Goal: Transaction & Acquisition: Purchase product/service

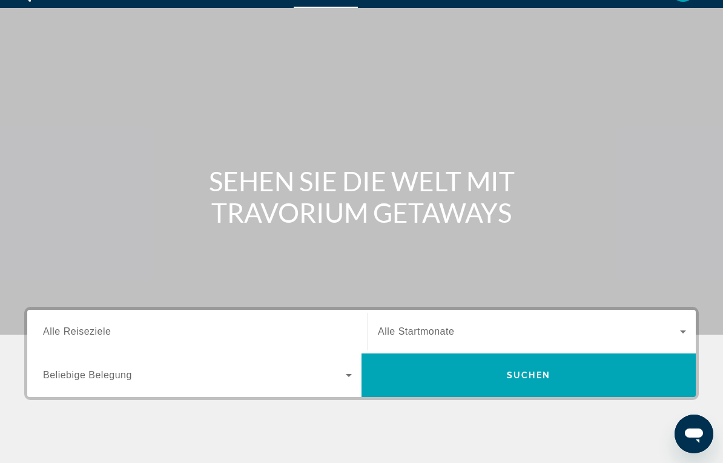
scroll to position [34, 0]
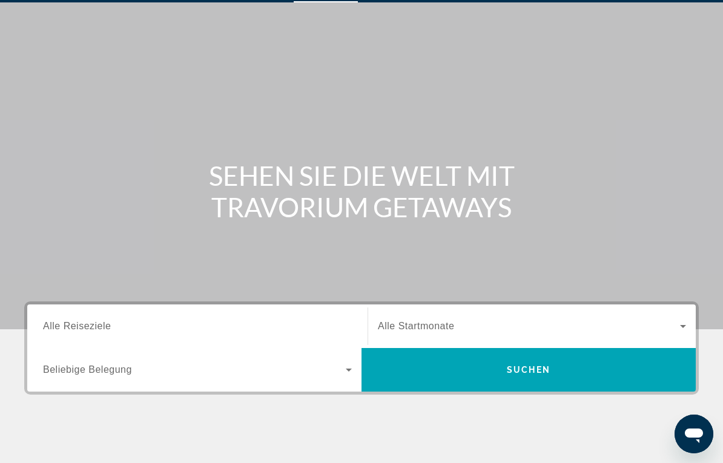
click at [140, 326] on input "Destination Alle Reiseziele" at bounding box center [197, 327] width 309 height 15
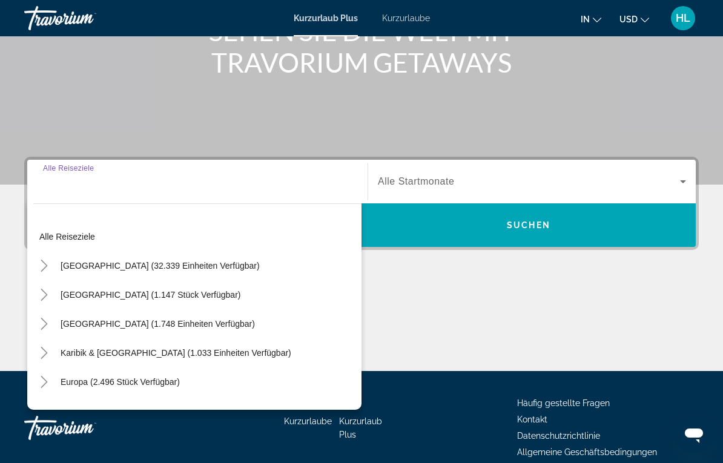
scroll to position [220, 0]
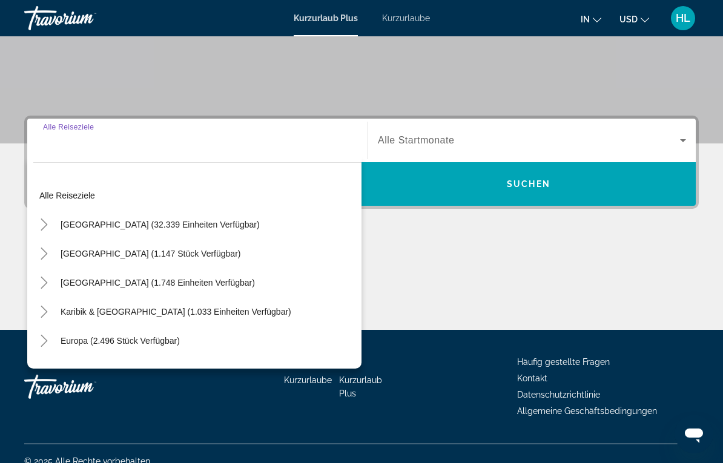
click at [111, 147] on input "Destination Alle Reiseziele" at bounding box center [197, 141] width 309 height 15
click at [94, 199] on span "Such-Widget" at bounding box center [197, 195] width 328 height 29
type input "**********"
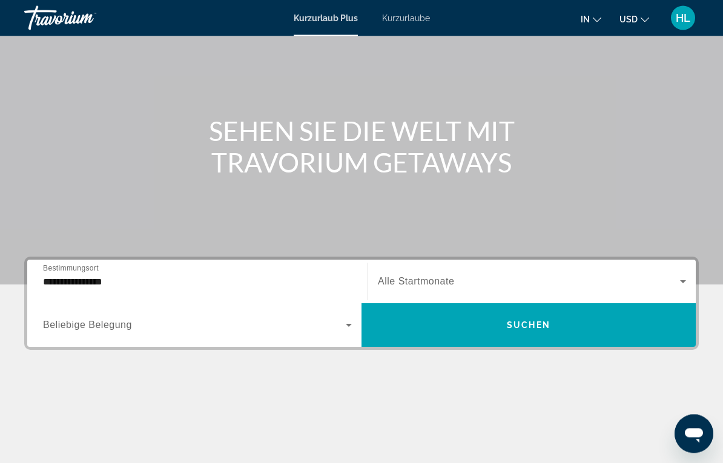
scroll to position [79, 0]
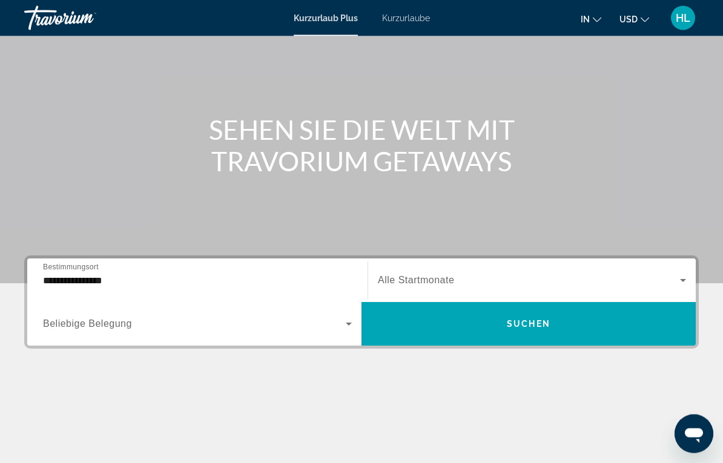
click at [502, 326] on span "Such-Widget" at bounding box center [528, 324] width 334 height 29
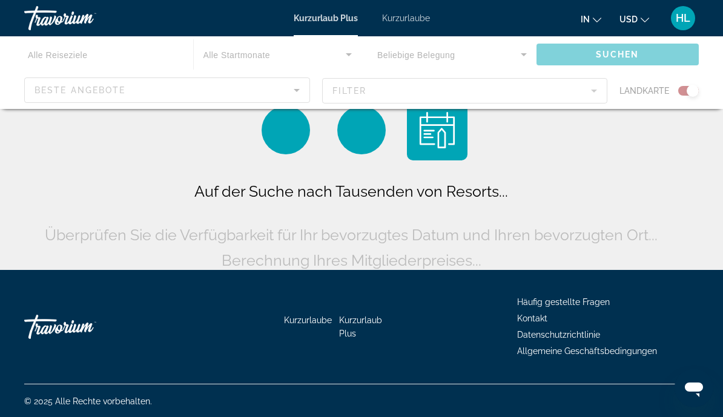
click at [152, 96] on div "Hauptinhalt" at bounding box center [361, 72] width 723 height 73
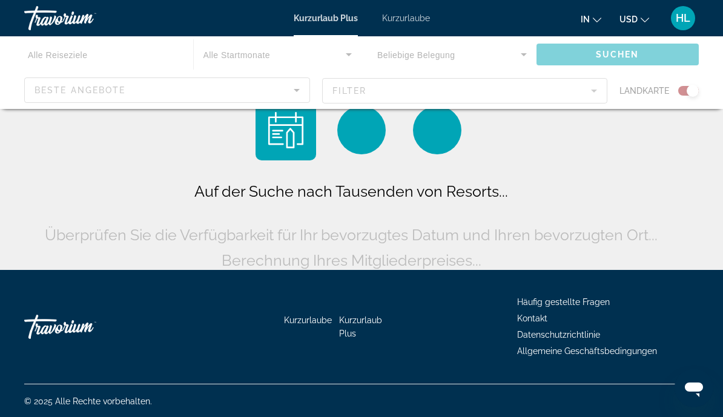
click at [395, 95] on div "Hauptinhalt" at bounding box center [361, 72] width 723 height 73
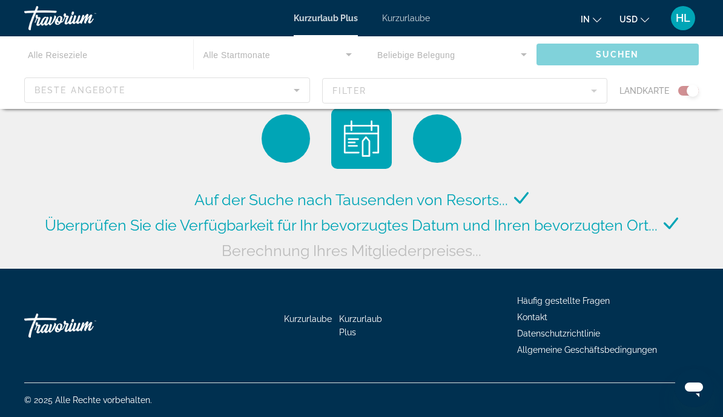
click at [401, 18] on span "Kurzurlaube" at bounding box center [406, 18] width 48 height 10
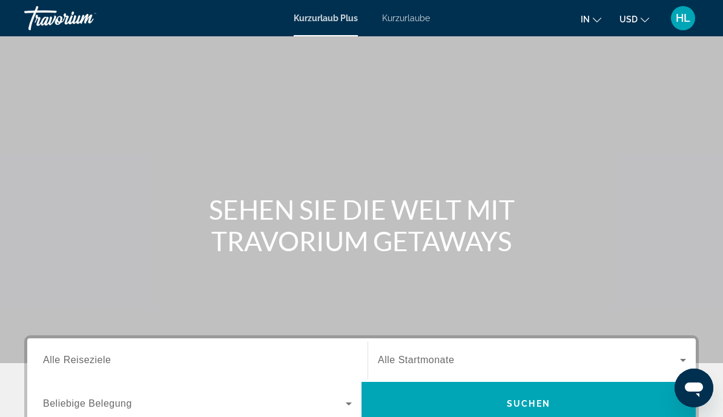
click at [401, 23] on span "Kurzurlaube" at bounding box center [406, 18] width 48 height 10
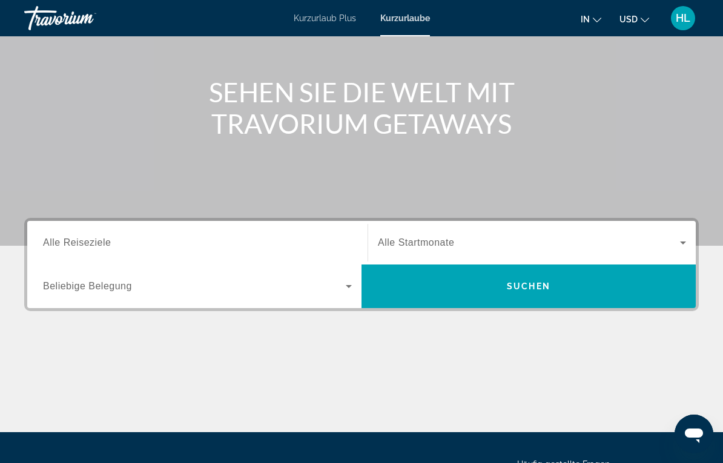
scroll to position [119, 0]
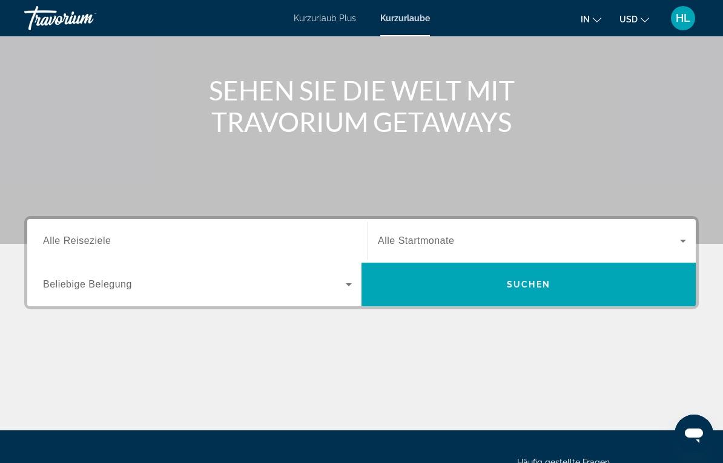
click at [688, 237] on icon "Such-Widget" at bounding box center [683, 241] width 15 height 15
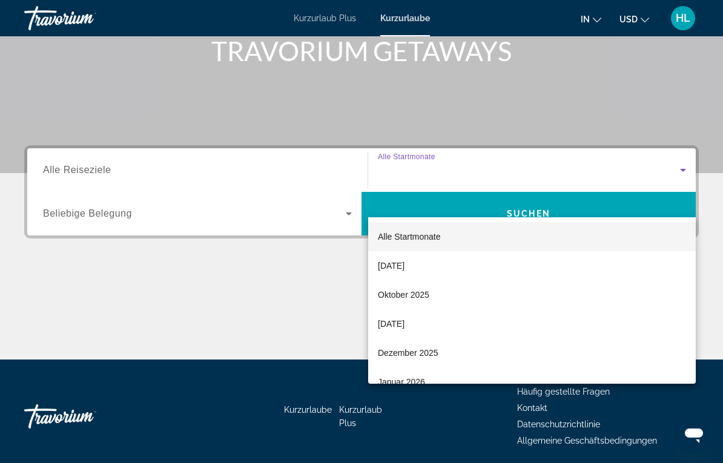
scroll to position [220, 0]
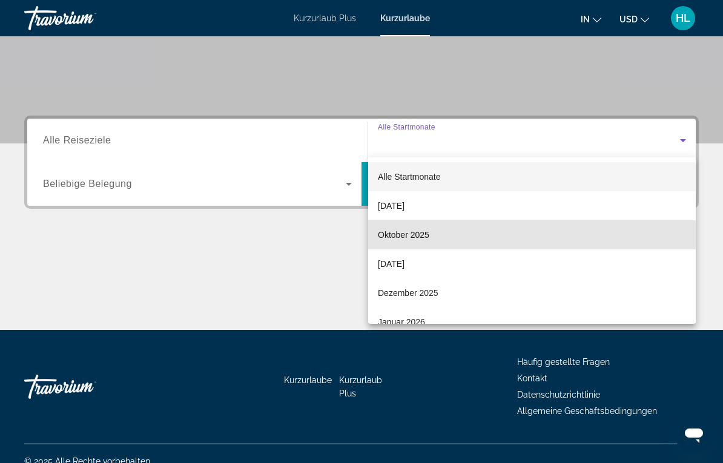
click at [481, 245] on mat-option "Oktober 2025" at bounding box center [532, 234] width 328 height 29
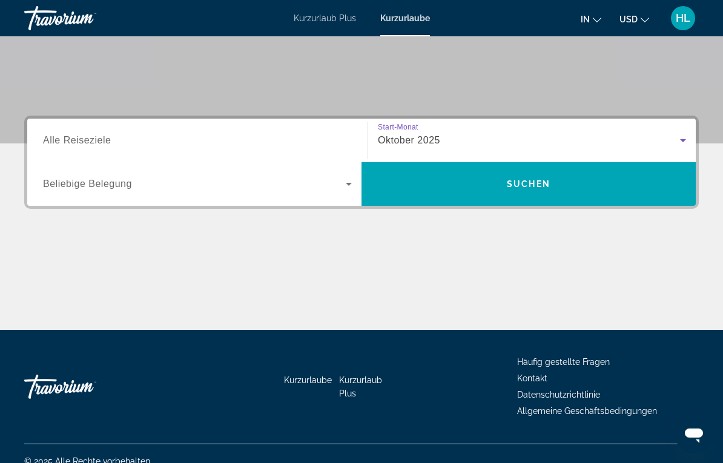
click at [120, 146] on input "Destination Alle Reiseziele" at bounding box center [197, 141] width 309 height 15
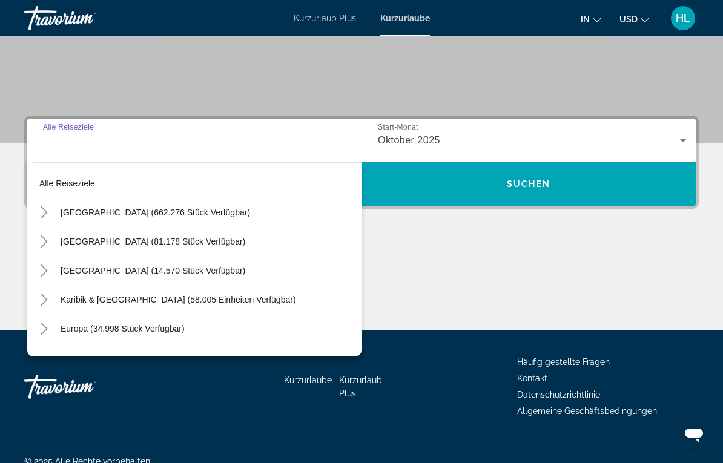
scroll to position [0, 0]
click at [332, 22] on span "Kurzurlaub Plus" at bounding box center [325, 18] width 62 height 10
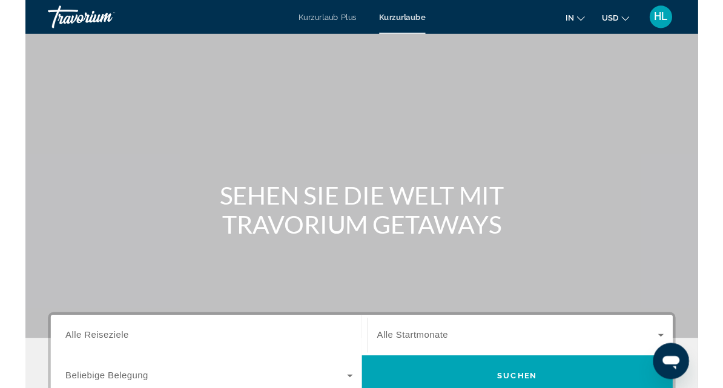
scroll to position [29, 0]
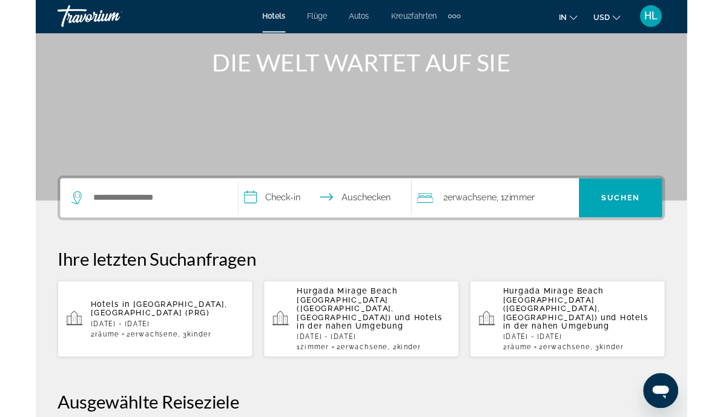
scroll to position [151, 0]
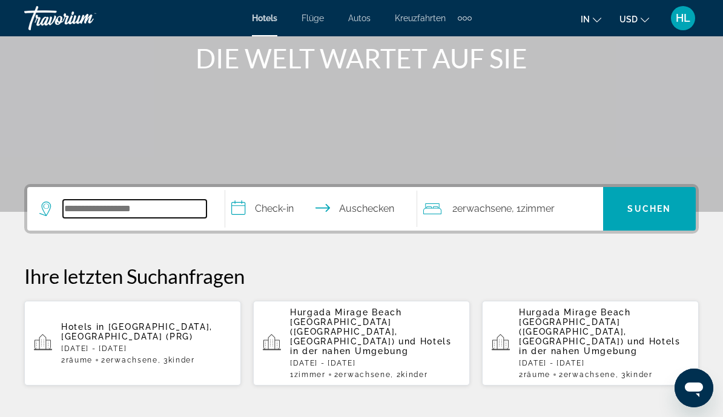
click at [129, 205] on input "Such-Widget" at bounding box center [134, 209] width 143 height 18
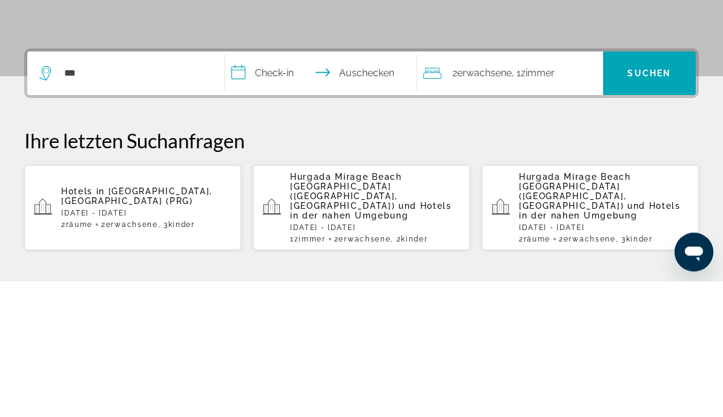
scroll to position [287, 0]
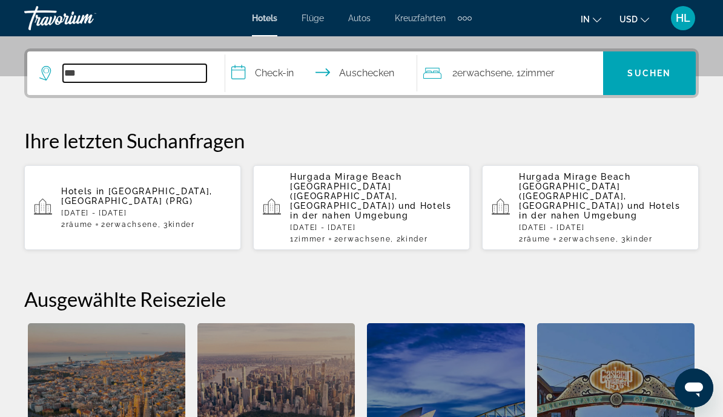
click at [120, 74] on input "***" at bounding box center [134, 73] width 143 height 18
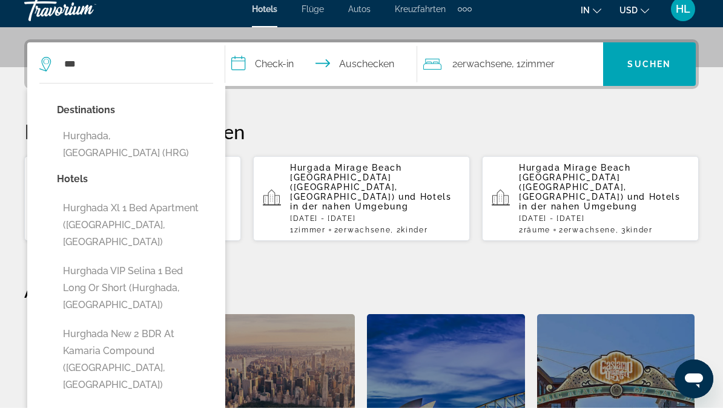
scroll to position [296, 0]
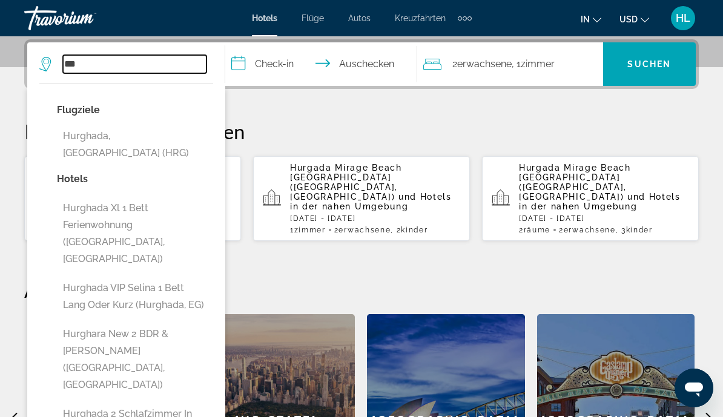
click at [128, 73] on input "***" at bounding box center [134, 64] width 143 height 18
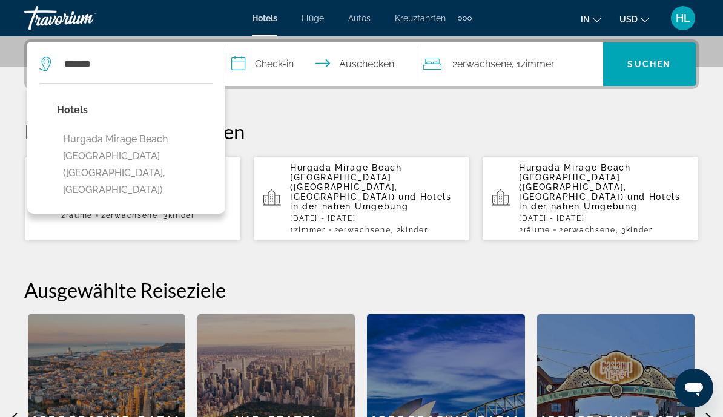
click at [154, 145] on button "Hurgada Mirage Beach Chalet & Aqua Park (Hurghada, EG)" at bounding box center [135, 165] width 156 height 74
type input "**********"
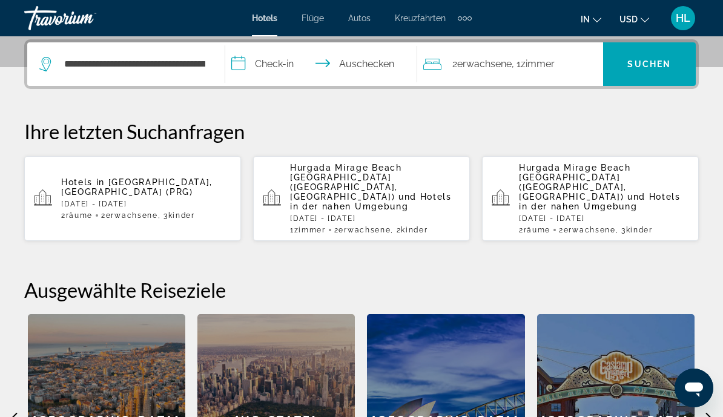
click at [277, 72] on input "**********" at bounding box center [323, 65] width 197 height 47
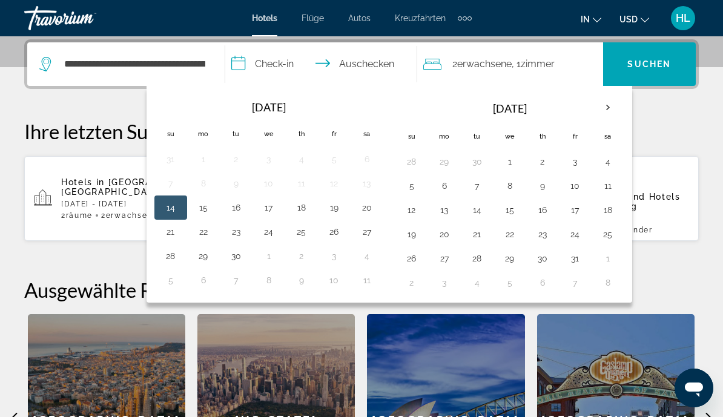
click at [447, 182] on button "6" at bounding box center [444, 185] width 19 height 17
click at [481, 214] on button "14" at bounding box center [476, 210] width 19 height 17
type input "**********"
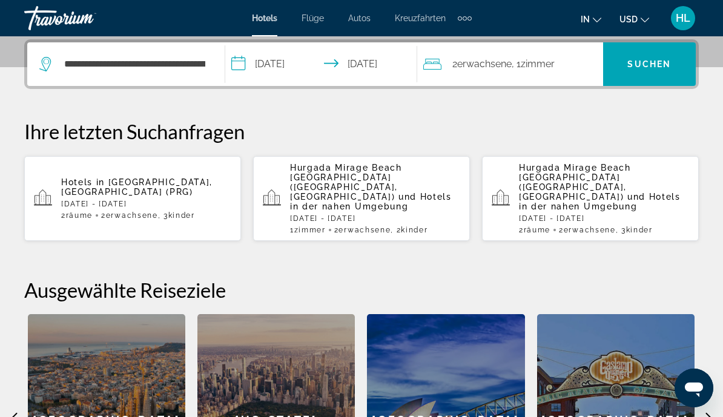
click at [547, 61] on span "Zimmer" at bounding box center [538, 64] width 34 height 12
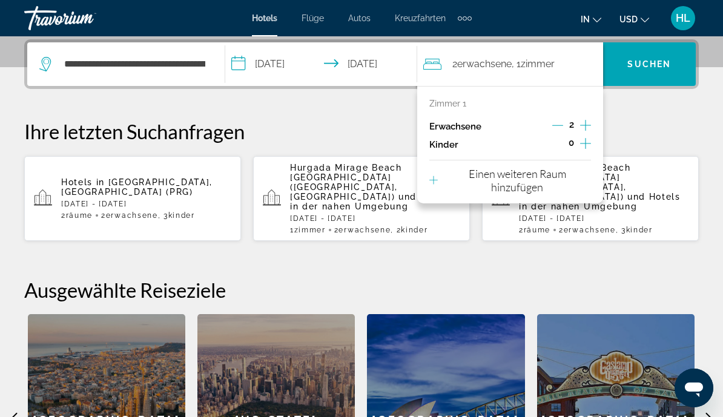
click at [584, 145] on icon "Untergeordnete Elemente inkrementieren" at bounding box center [585, 143] width 11 height 15
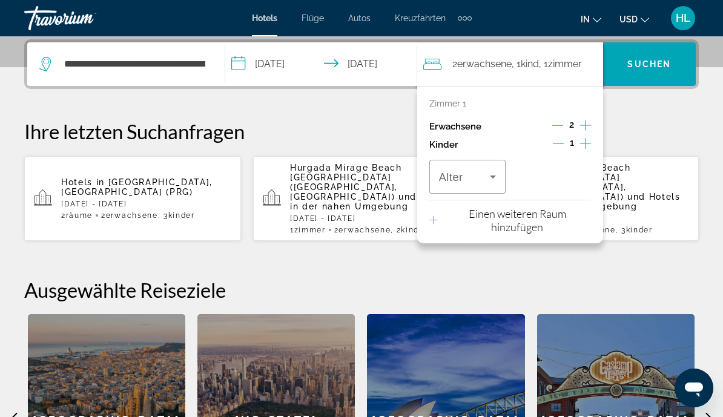
click at [587, 148] on icon "Untergeordnete Elemente inkrementieren" at bounding box center [585, 143] width 11 height 15
click at [492, 180] on icon "Reisende: 2 Erwachsene, 2 Kinder" at bounding box center [493, 177] width 15 height 15
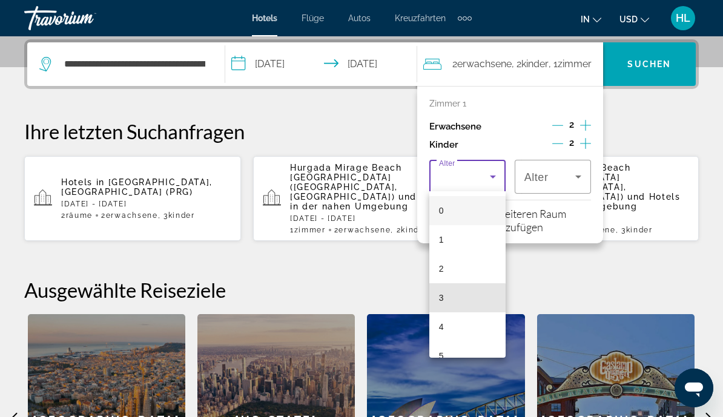
click at [462, 305] on mat-option "3" at bounding box center [467, 297] width 76 height 29
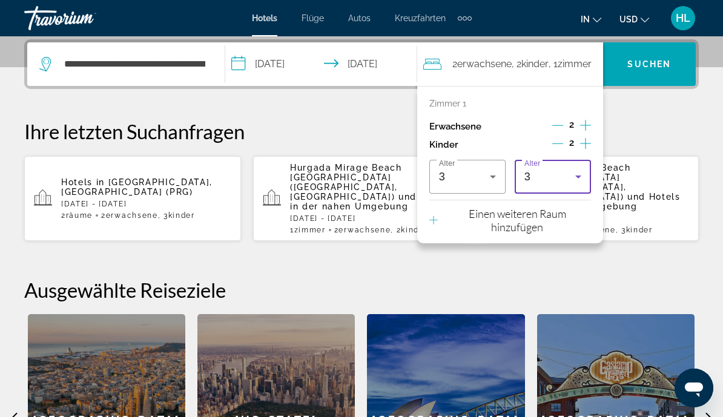
click at [581, 178] on icon "Reisende: 2 Erwachsene, 2 Kinder" at bounding box center [578, 177] width 15 height 15
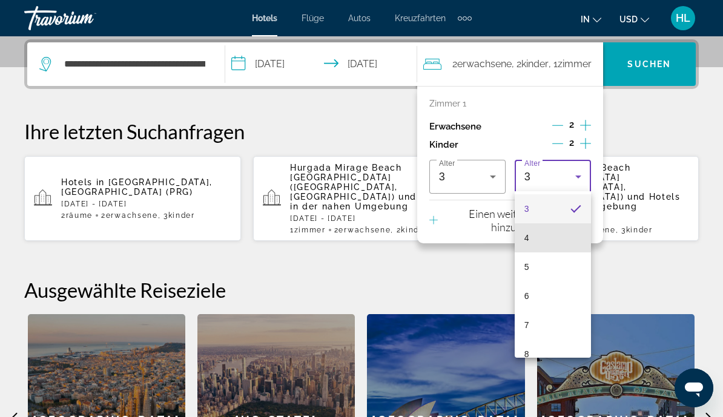
scroll to position [91, 0]
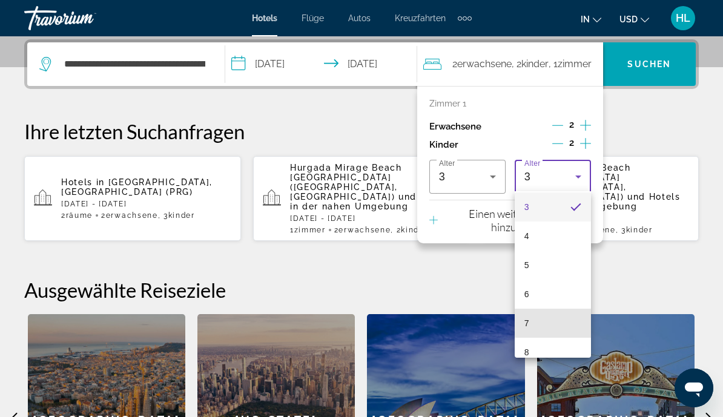
click at [547, 321] on mat-option "7" at bounding box center [553, 323] width 76 height 29
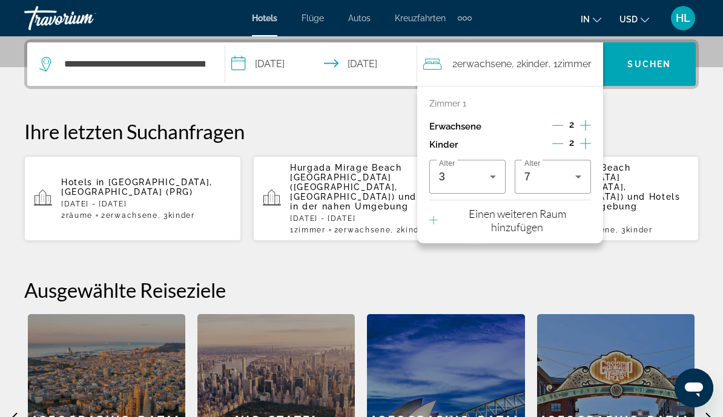
click at [650, 126] on p "Ihre letzten Suchanfragen" at bounding box center [361, 131] width 674 height 24
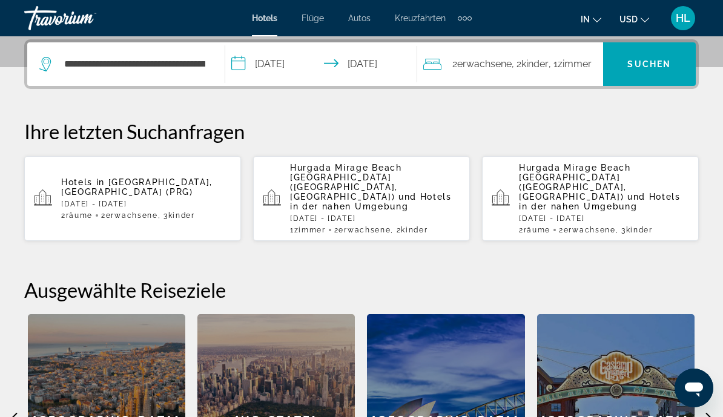
click at [647, 70] on span "Such-Widget" at bounding box center [649, 64] width 93 height 29
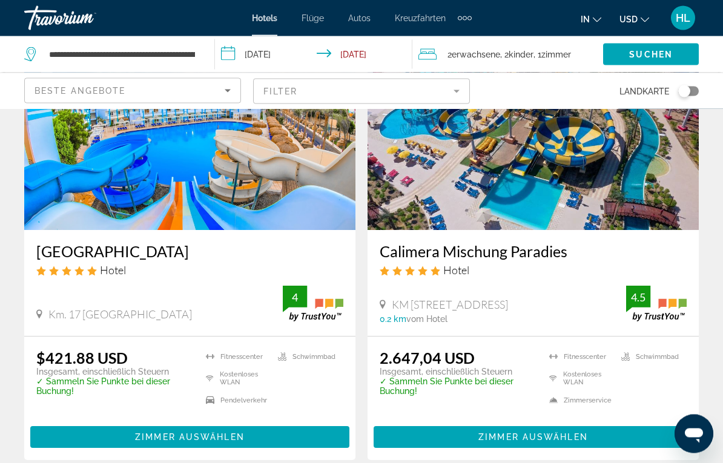
scroll to position [115, 0]
click at [236, 387] on span "Zimmer auswählen" at bounding box center [190, 437] width 110 height 10
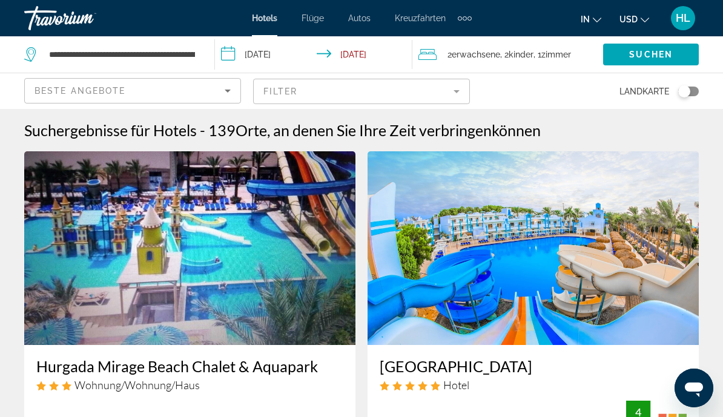
click at [552, 50] on span "Zimmer" at bounding box center [556, 55] width 30 height 10
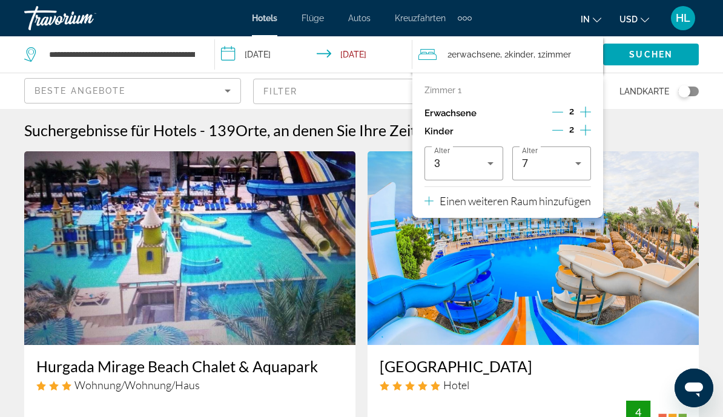
click at [591, 127] on button "Untergeordnete Elemente inkrementieren" at bounding box center [585, 131] width 11 height 18
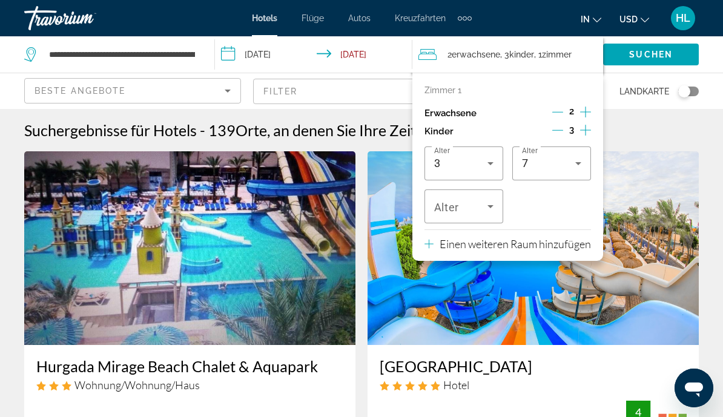
click at [591, 127] on button "Untergeordnete Elemente inkrementieren" at bounding box center [585, 131] width 11 height 18
click at [581, 211] on icon "Reisende: 2 Erwachsene, 4 Kinder" at bounding box center [578, 206] width 15 height 15
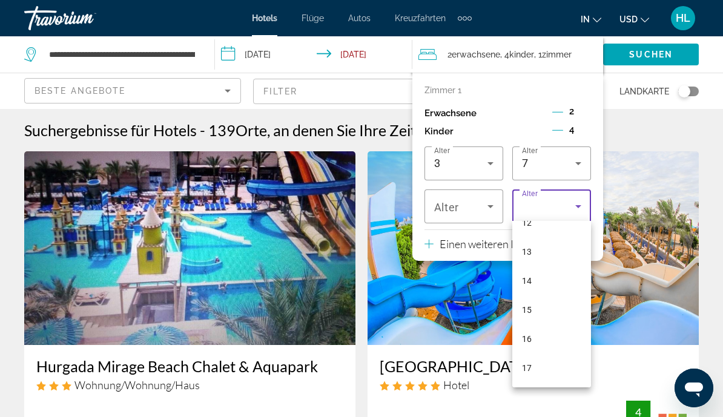
scroll to position [366, 0]
click at [546, 367] on mat-option "17" at bounding box center [551, 368] width 79 height 29
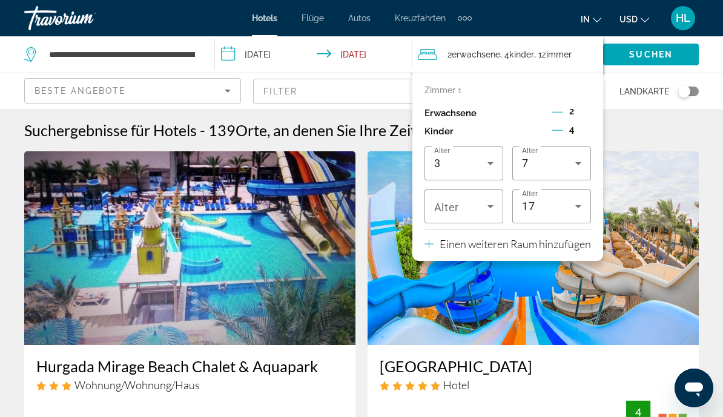
click at [492, 159] on icon "Reisende: 2 Erwachsene, 4 Kinder" at bounding box center [490, 163] width 15 height 15
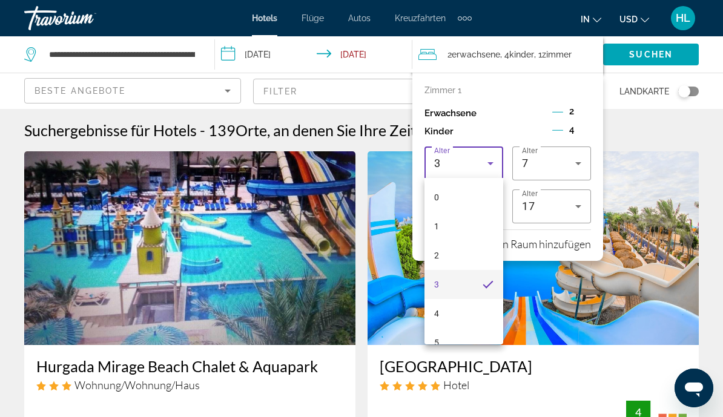
click at [582, 163] on div at bounding box center [361, 208] width 723 height 417
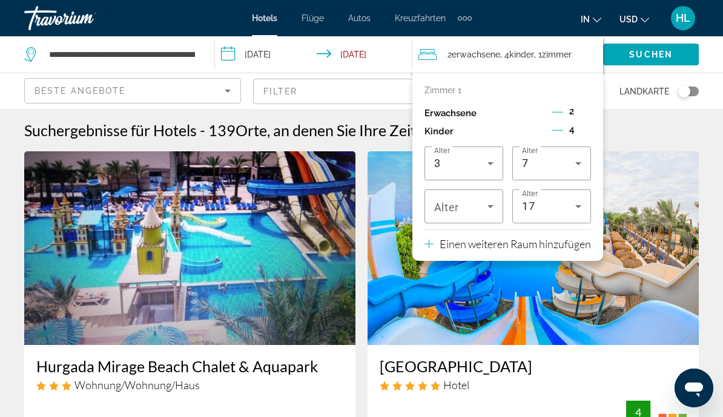
click at [582, 158] on icon "Reisende: 2 Erwachsene, 4 Kinder" at bounding box center [578, 163] width 15 height 15
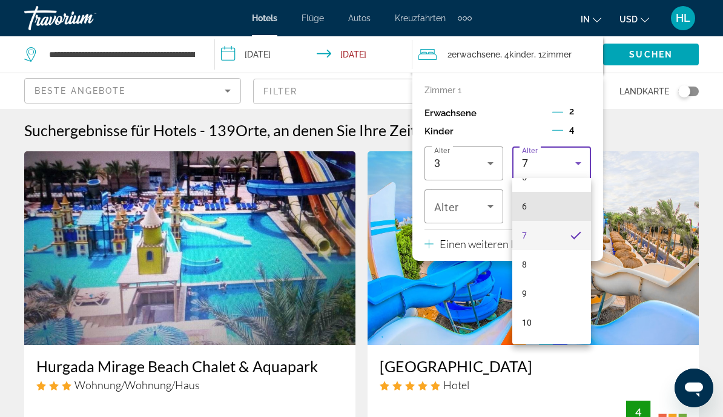
scroll to position [186, 0]
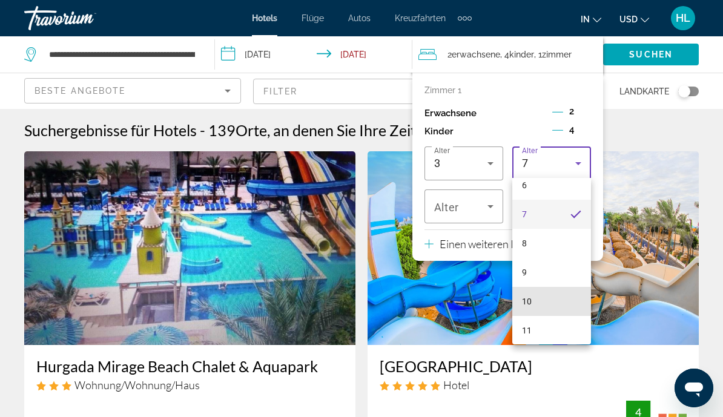
click at [549, 297] on mat-option "10" at bounding box center [551, 301] width 79 height 29
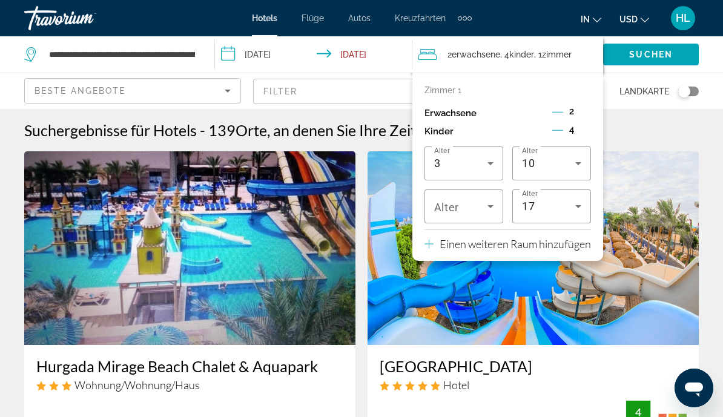
click at [488, 160] on icon "Reisende: 2 Erwachsene, 4 Kinder" at bounding box center [490, 163] width 15 height 15
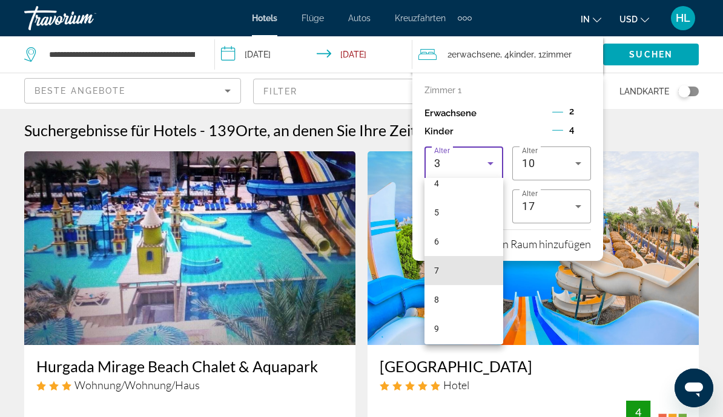
scroll to position [159, 0]
click at [461, 297] on mat-option "9" at bounding box center [463, 299] width 79 height 29
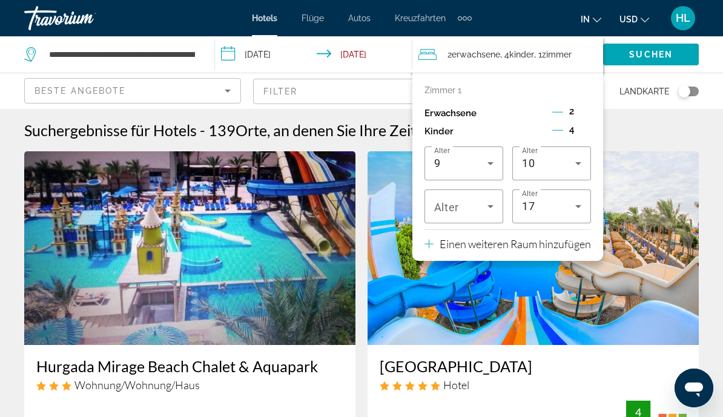
click at [495, 210] on icon "Reisende: 2 Erwachsene, 4 Kinder" at bounding box center [490, 206] width 15 height 15
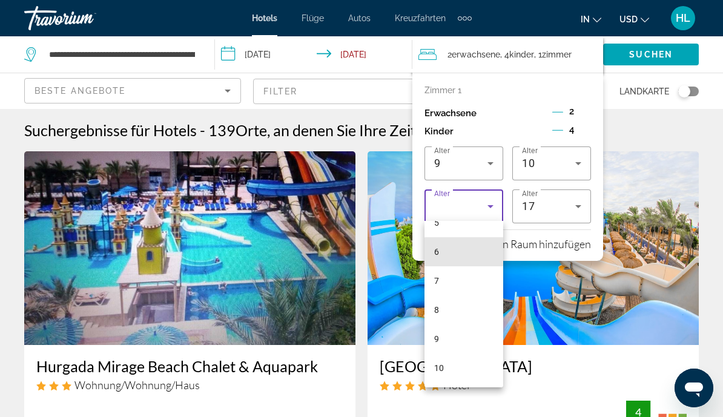
scroll to position [181, 0]
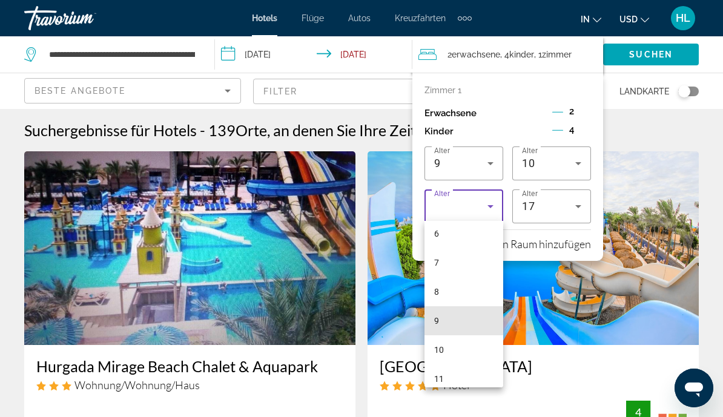
click at [466, 324] on mat-option "9" at bounding box center [463, 320] width 79 height 29
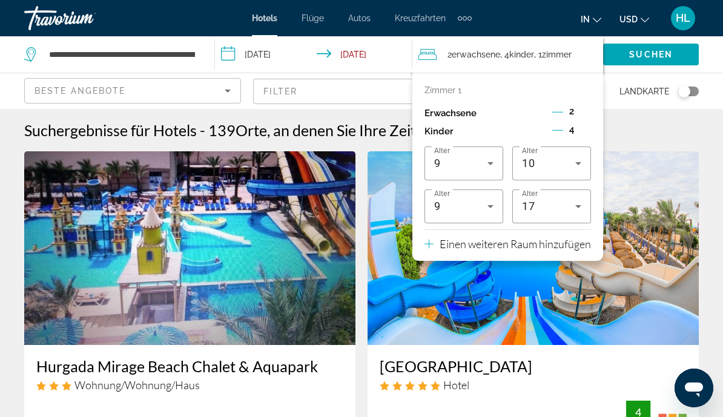
click at [652, 205] on img "Hauptinhalt" at bounding box center [532, 248] width 331 height 194
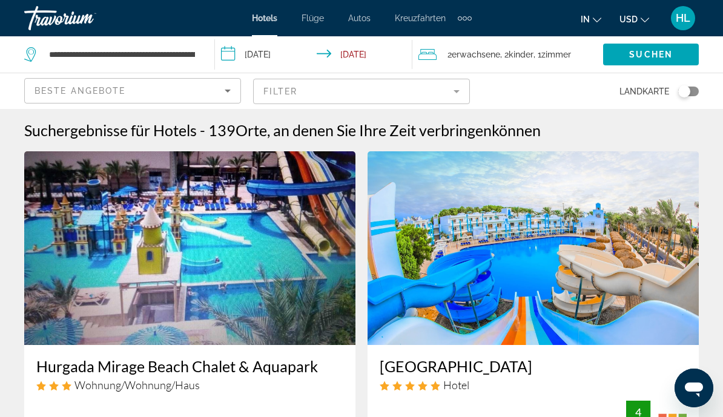
click at [544, 45] on div "2 Adult Erwachsene , 2 Child Kinder , 1 Zimmer rooms" at bounding box center [510, 54] width 185 height 36
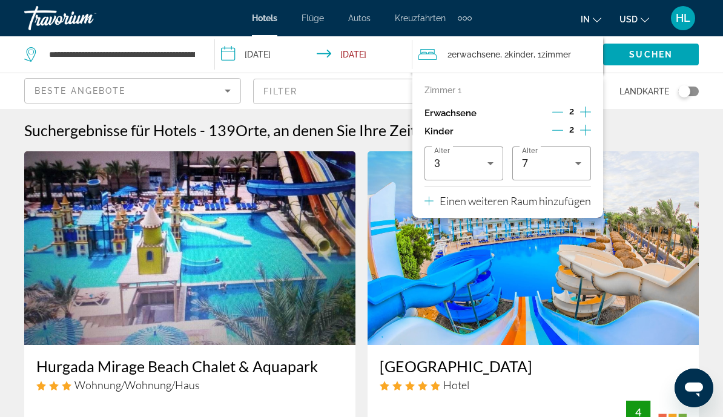
click at [590, 127] on icon "Untergeordnete Elemente inkrementieren" at bounding box center [585, 130] width 11 height 15
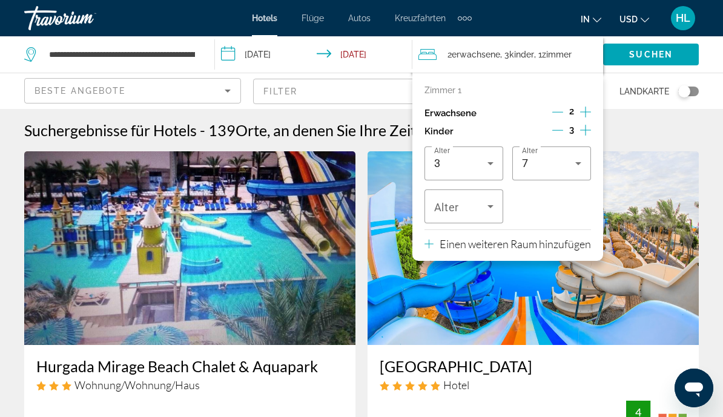
click at [590, 128] on icon "Untergeordnete Elemente inkrementieren" at bounding box center [585, 130] width 11 height 15
click at [491, 206] on icon "Reisende: 2 Erwachsene, 4 Kinder" at bounding box center [490, 206] width 15 height 15
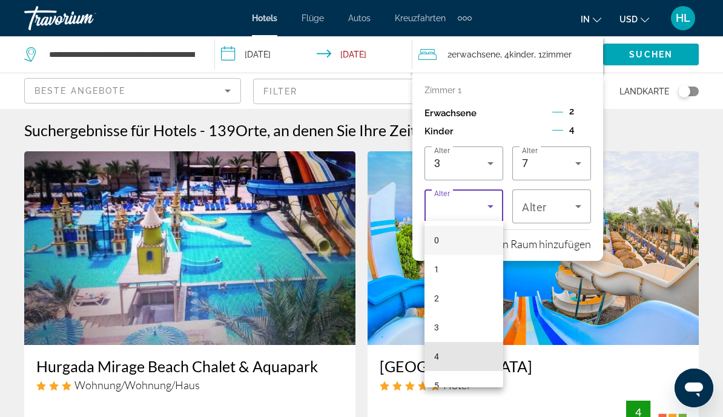
click at [462, 354] on mat-option "4" at bounding box center [463, 356] width 79 height 29
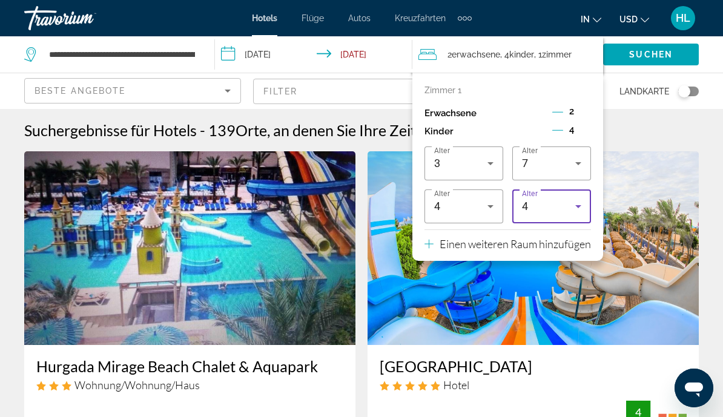
click at [581, 208] on icon "Reisende: 2 Erwachsene, 4 Kinder" at bounding box center [578, 206] width 15 height 15
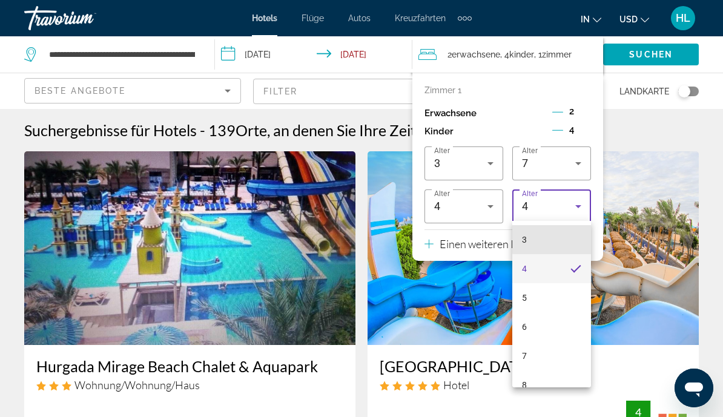
scroll to position [99, 0]
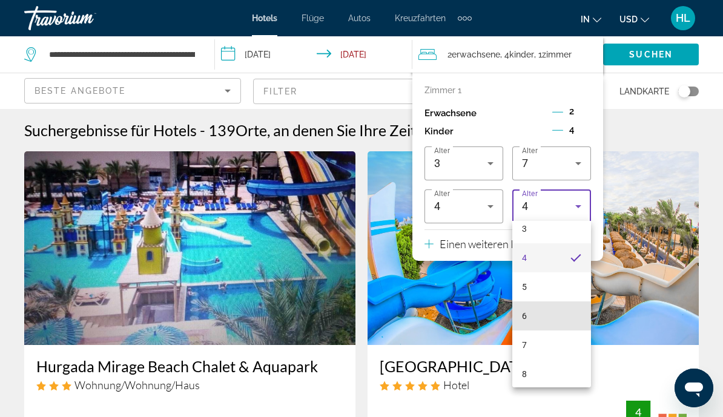
click at [549, 314] on mat-option "6" at bounding box center [551, 315] width 79 height 29
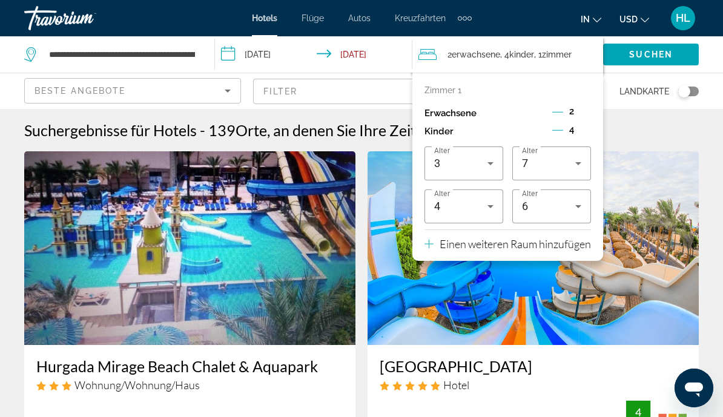
click at [536, 249] on p "Einen weiteren Raum hinzufügen" at bounding box center [515, 243] width 151 height 13
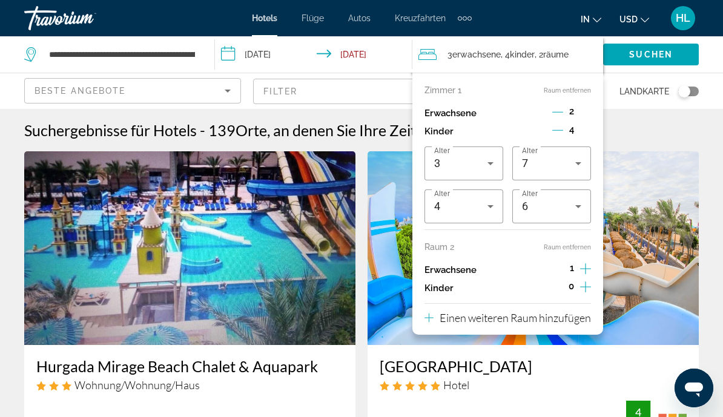
click at [494, 207] on icon "Reisende: 3 Erwachsene, 4 Kinder" at bounding box center [490, 206] width 15 height 15
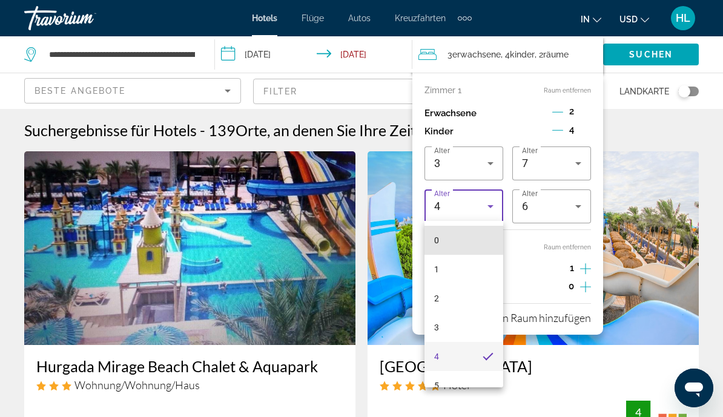
click at [470, 243] on mat-option "0" at bounding box center [463, 240] width 79 height 29
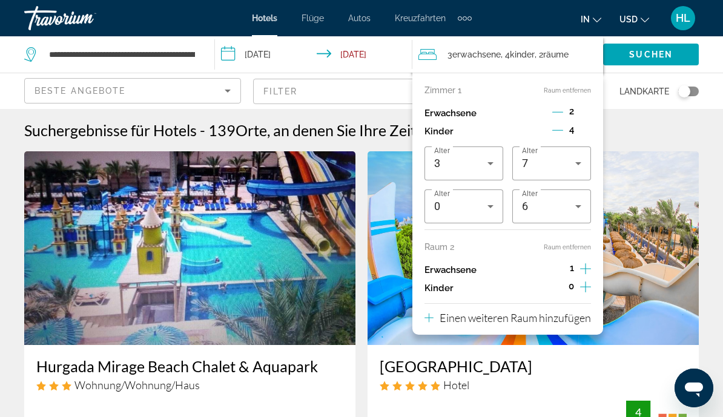
click at [579, 207] on icon "Reisende: 3 Erwachsene, 4 Kinder" at bounding box center [578, 206] width 15 height 15
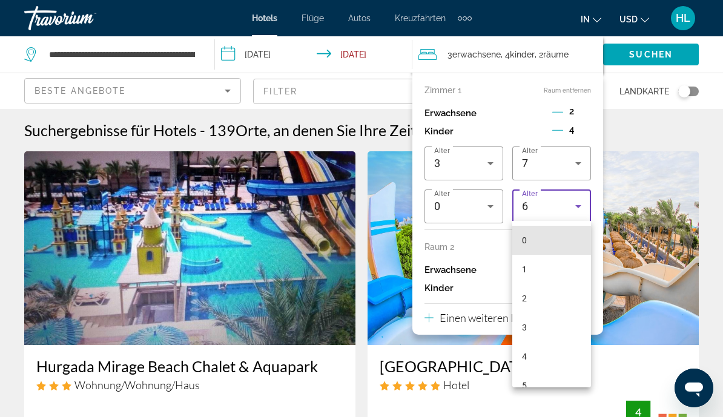
scroll to position [0, 0]
click at [552, 235] on mat-option "0" at bounding box center [551, 240] width 79 height 29
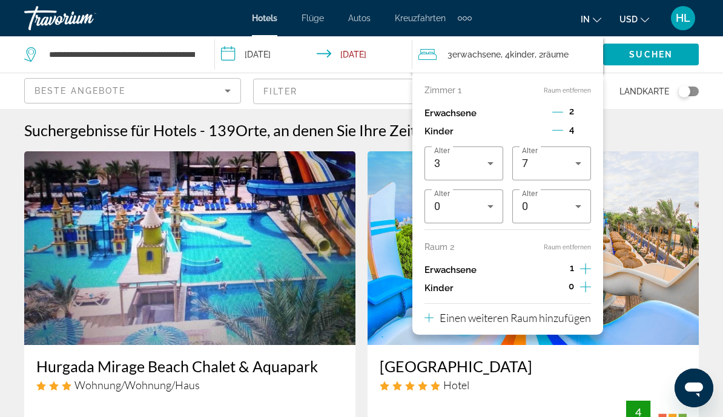
click at [587, 266] on icon "Zunahme bei Erwachsenen" at bounding box center [585, 268] width 11 height 11
click at [561, 267] on icon "Dekrementierung Erwachsene" at bounding box center [557, 268] width 11 height 11
click at [560, 110] on icon "Dekrementierung Erwachsene" at bounding box center [557, 112] width 11 height 11
click at [558, 125] on icon "Kinder dekrementieren" at bounding box center [557, 130] width 11 height 11
click at [553, 127] on icon "Kinder dekrementieren" at bounding box center [557, 130] width 11 height 11
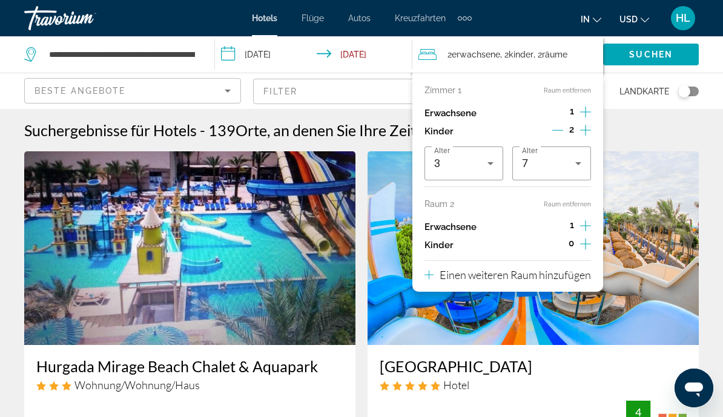
click at [587, 245] on icon "Untergeordnete Elemente inkrementieren" at bounding box center [585, 244] width 11 height 15
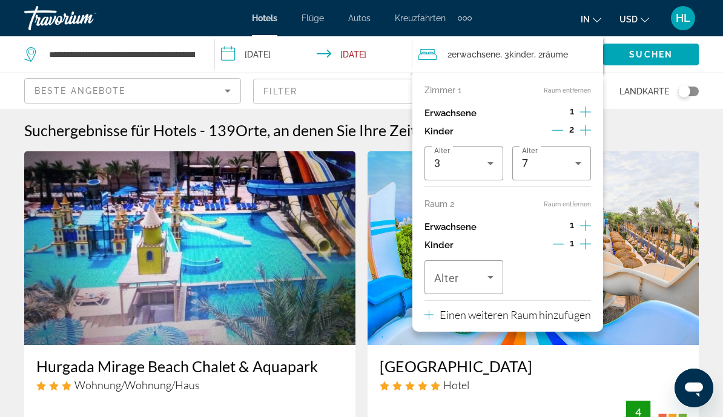
click at [591, 241] on button "Untergeordnete Elemente inkrementieren" at bounding box center [585, 245] width 11 height 18
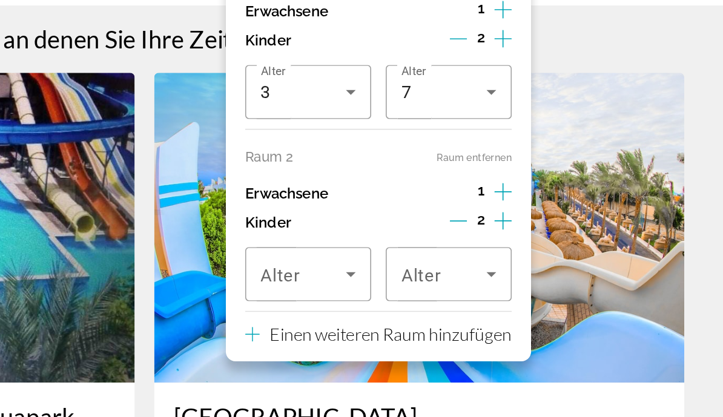
click at [580, 239] on icon "Untergeordnete Elemente inkrementieren" at bounding box center [585, 244] width 11 height 11
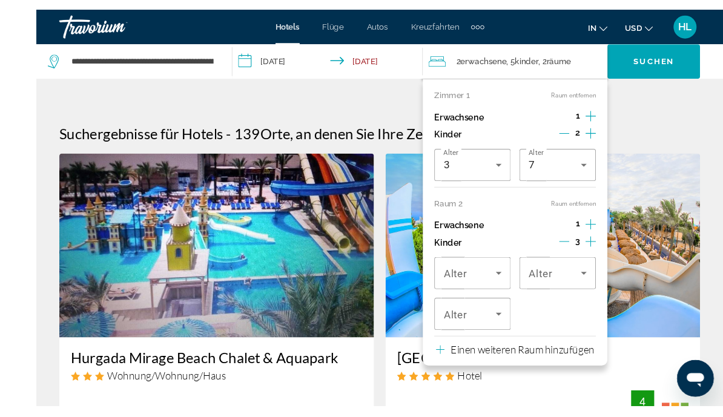
scroll to position [32, 0]
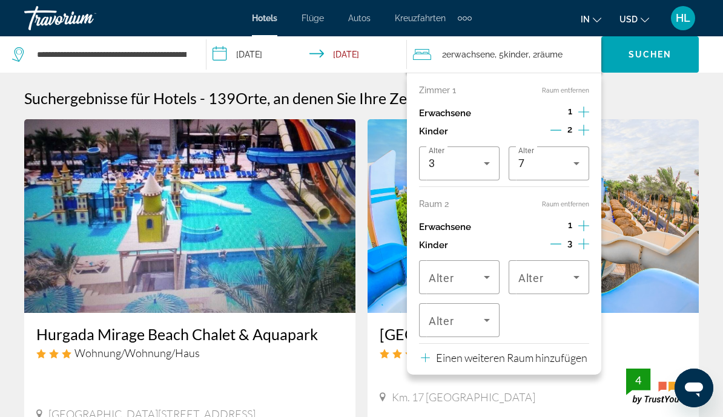
click at [564, 237] on div "3" at bounding box center [569, 245] width 39 height 18
click at [558, 244] on icon "Kinder dekrementieren" at bounding box center [555, 244] width 11 height 1
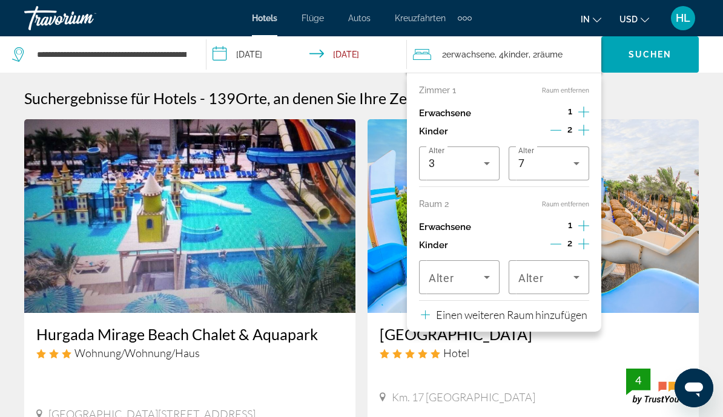
click at [494, 275] on icon "Reisende: 2 Erwachsene, 4 Kinder" at bounding box center [486, 277] width 15 height 15
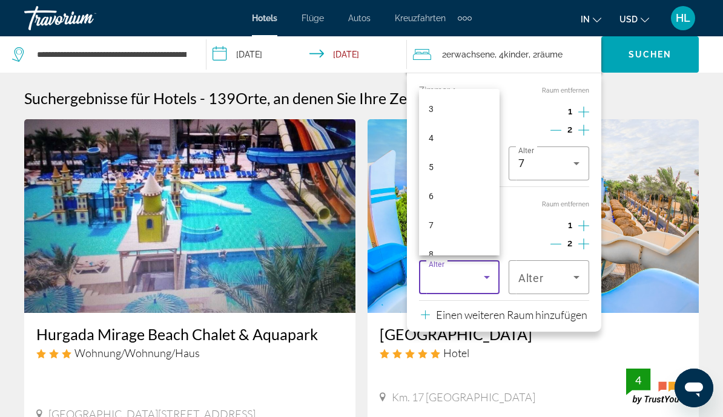
scroll to position [87, 0]
click at [462, 239] on mat-option "7" at bounding box center [459, 224] width 81 height 29
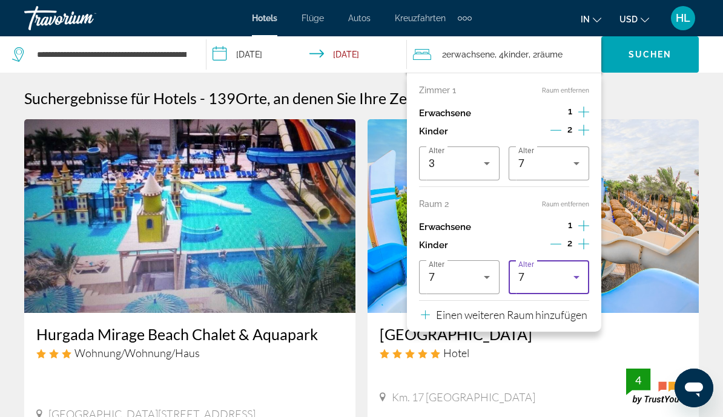
click at [579, 274] on icon "Reisende: 2 Erwachsene, 4 Kinder" at bounding box center [576, 277] width 15 height 15
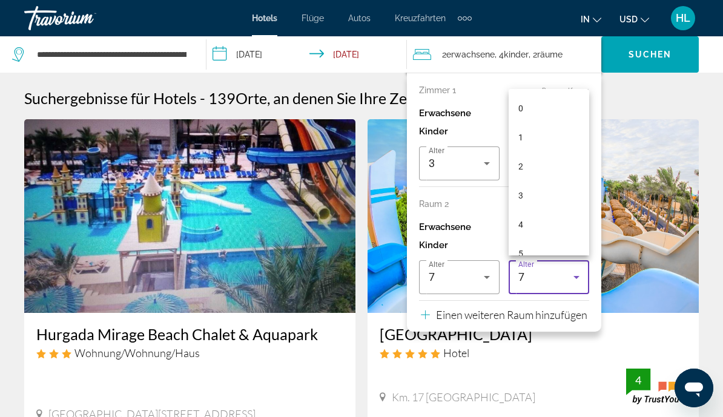
scroll to position [71, 0]
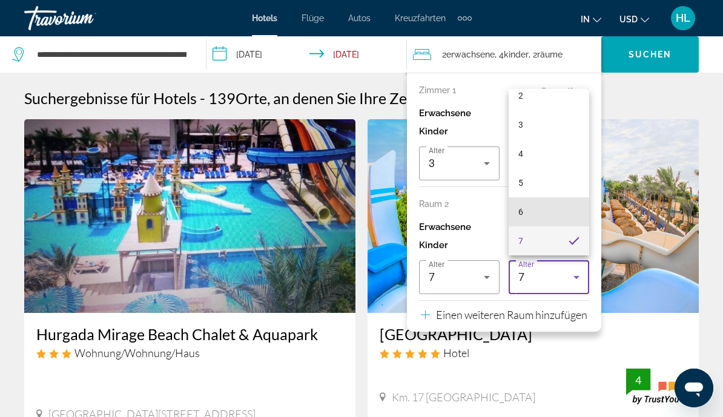
click at [568, 214] on mat-option "6" at bounding box center [549, 211] width 81 height 29
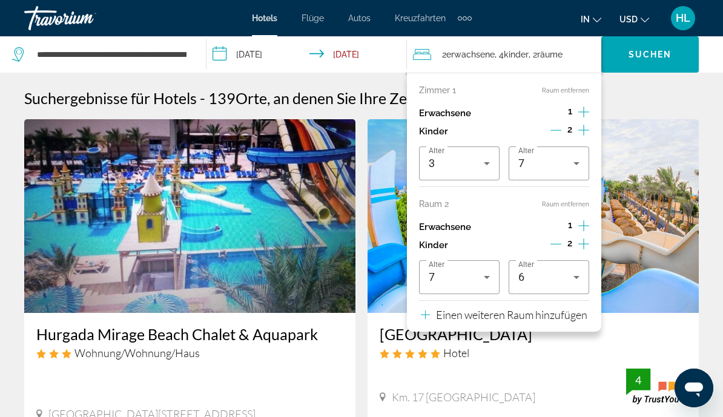
click at [647, 217] on img "Hauptinhalt" at bounding box center [532, 216] width 331 height 194
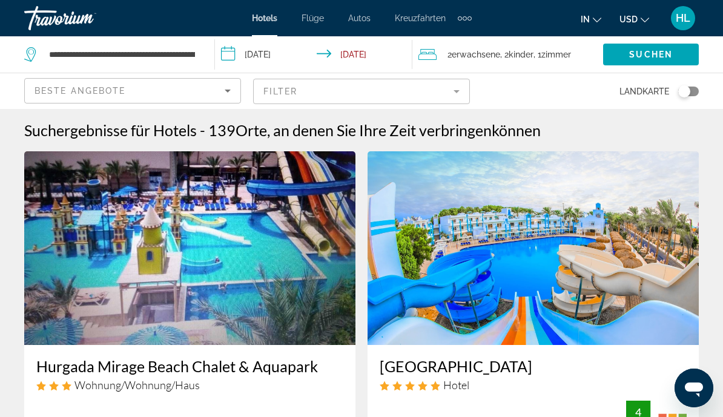
click at [533, 50] on span "Kinder" at bounding box center [521, 55] width 25 height 10
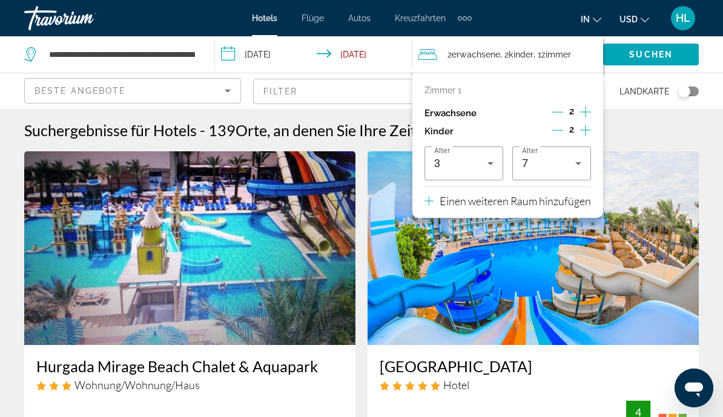
click at [533, 206] on p "Einen weiteren Raum hinzufügen" at bounding box center [515, 200] width 151 height 13
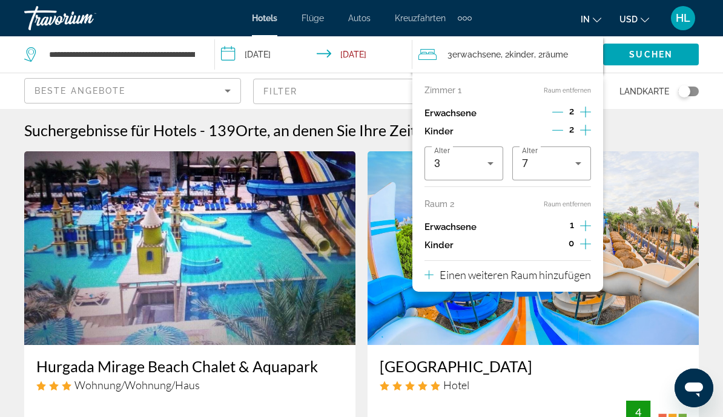
click at [590, 238] on icon "Untergeordnete Elemente inkrementieren" at bounding box center [585, 244] width 11 height 15
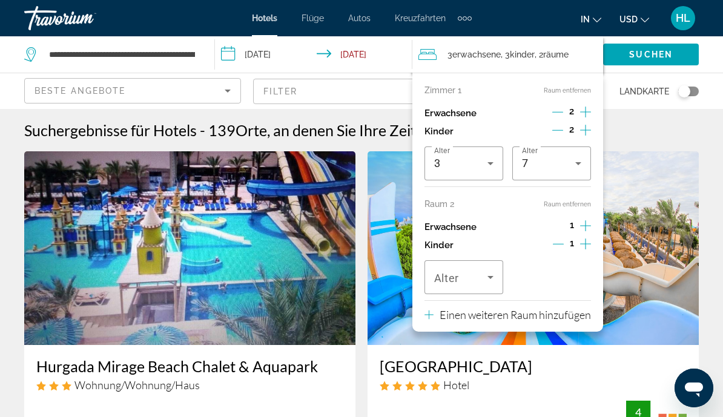
click at [591, 239] on button "Untergeordnete Elemente inkrementieren" at bounding box center [585, 245] width 11 height 18
click at [562, 107] on icon "Dekrementierung Erwachsene" at bounding box center [557, 112] width 11 height 11
click at [478, 277] on span "Reisende: 2 Erwachsene, 4 Kinder" at bounding box center [460, 277] width 53 height 15
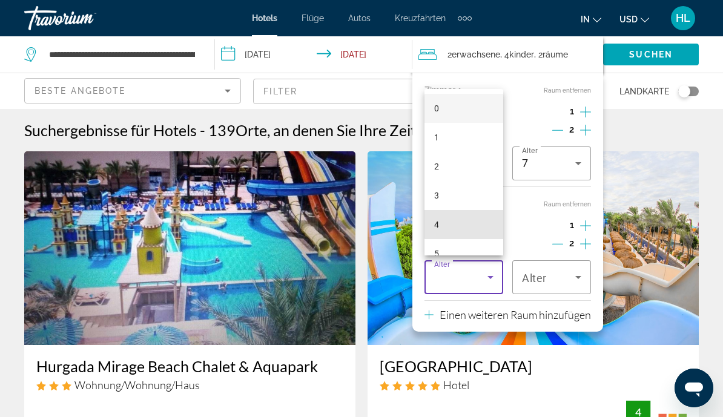
click at [469, 238] on mat-option "4" at bounding box center [463, 224] width 79 height 29
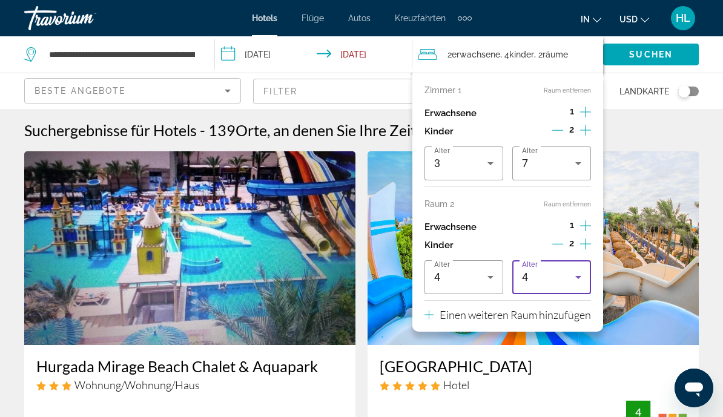
click at [579, 274] on icon "Reisende: 2 Erwachsene, 4 Kinder" at bounding box center [578, 277] width 15 height 15
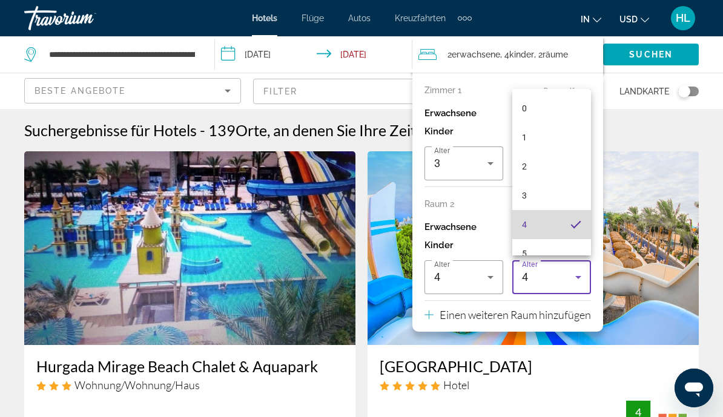
click at [559, 239] on mat-option "4" at bounding box center [551, 224] width 79 height 29
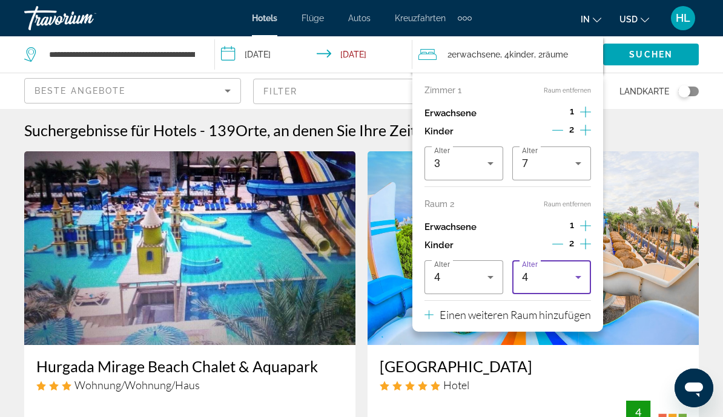
click at [650, 58] on span "Suchen" at bounding box center [651, 55] width 44 height 10
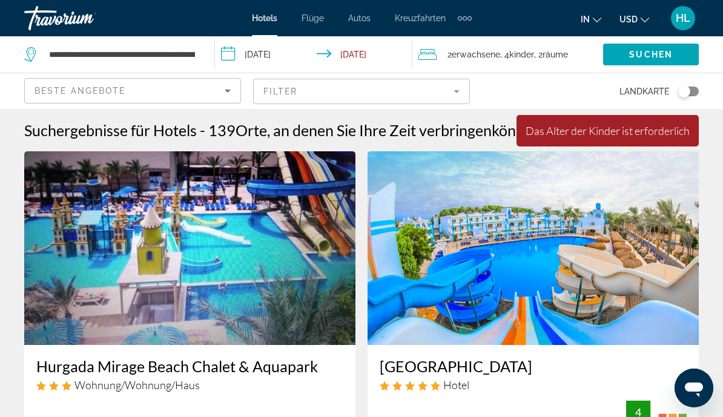
click at [564, 56] on span "Räume" at bounding box center [554, 55] width 25 height 10
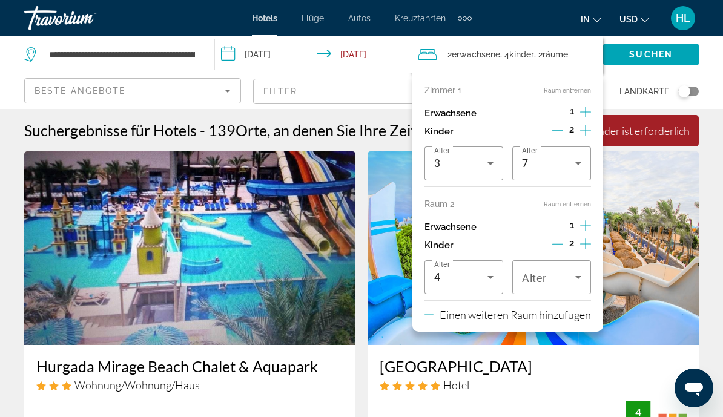
click at [579, 278] on icon "Reisende: 2 Erwachsene, 4 Kinder" at bounding box center [578, 277] width 15 height 15
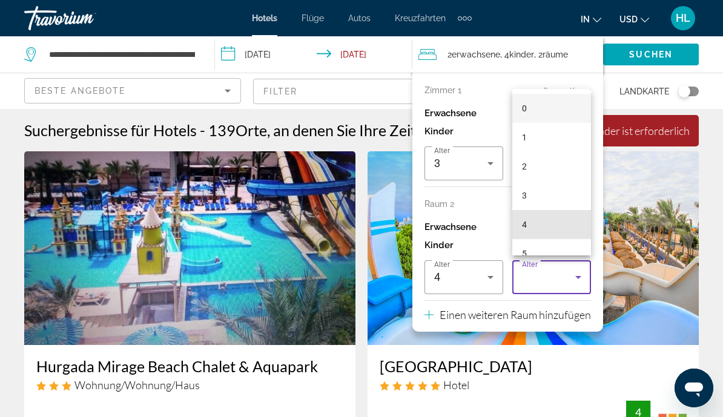
click at [552, 239] on mat-option "4" at bounding box center [551, 224] width 79 height 29
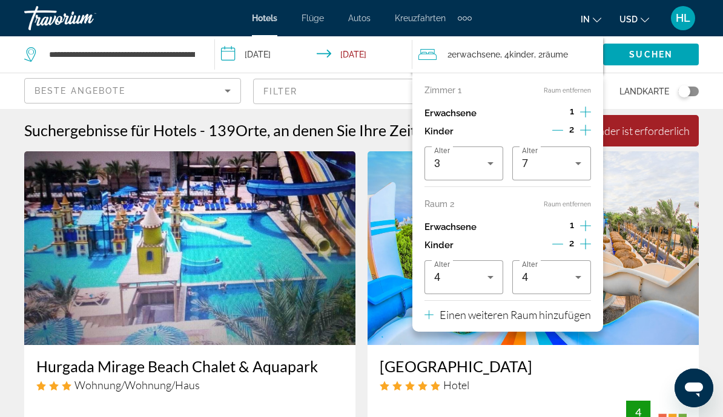
click at [654, 56] on span "Suchen" at bounding box center [651, 55] width 44 height 10
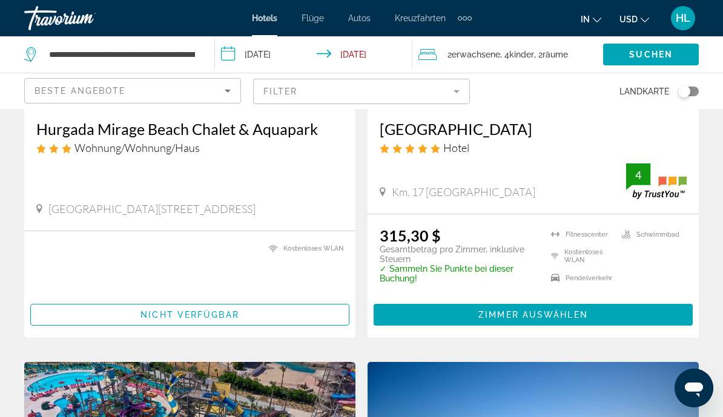
scroll to position [237, 0]
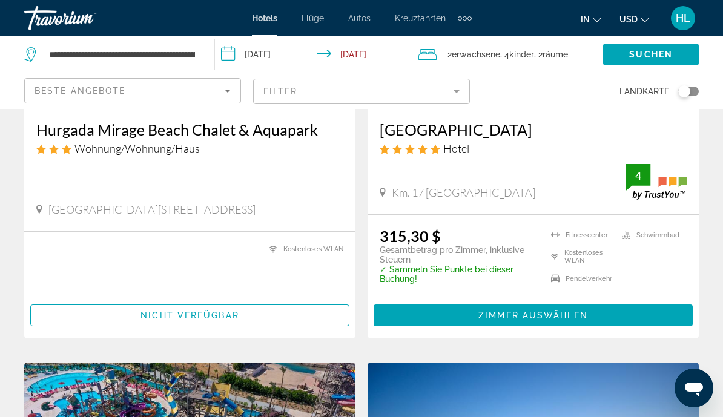
click at [536, 325] on span "Hauptinhalt" at bounding box center [533, 315] width 319 height 29
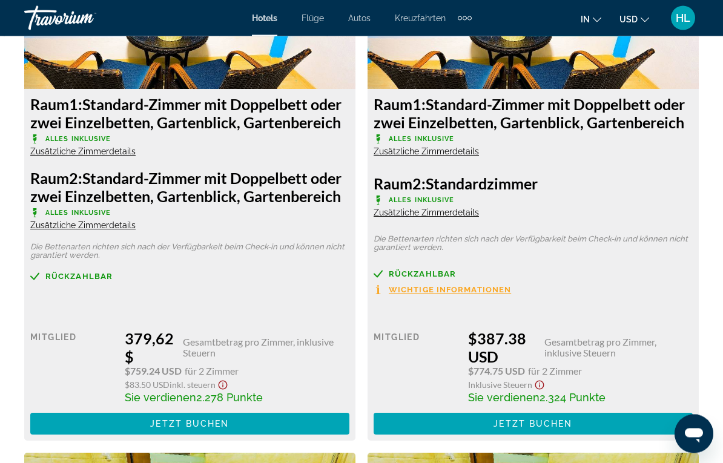
scroll to position [2990, 0]
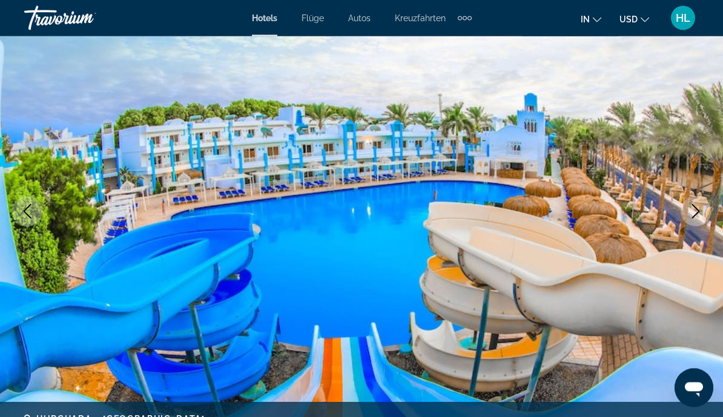
scroll to position [0, 0]
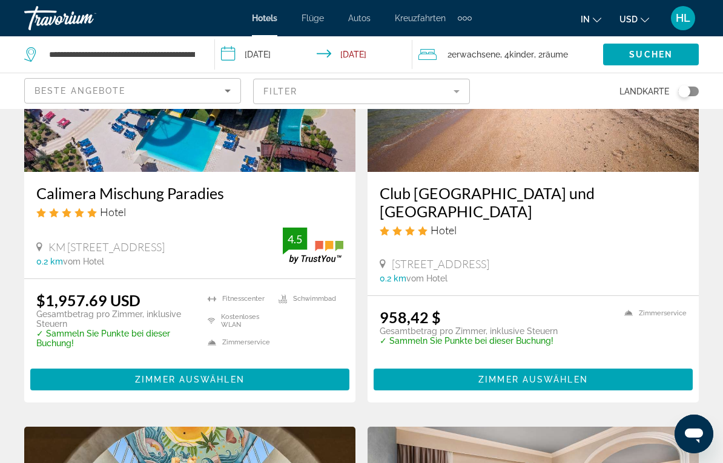
scroll to position [631, 0]
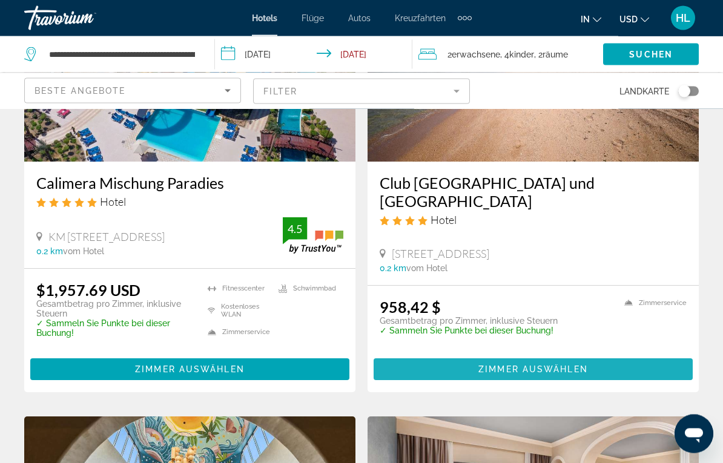
click at [582, 374] on span "Hauptinhalt" at bounding box center [533, 369] width 319 height 29
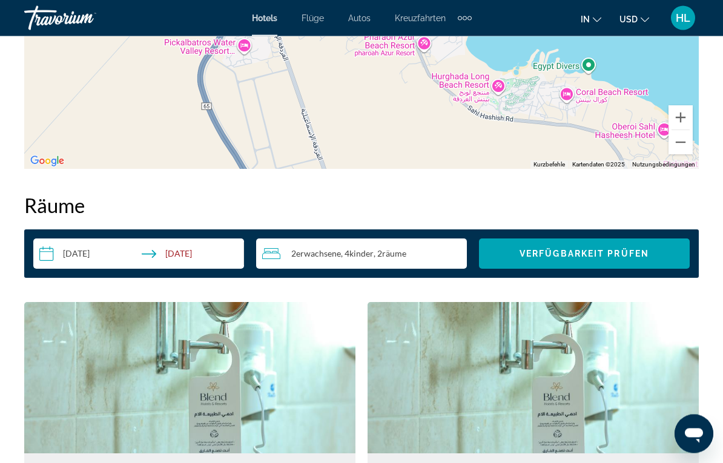
scroll to position [1624, 0]
click at [616, 254] on span "Verfügbarkeit prüfen" at bounding box center [584, 254] width 130 height 10
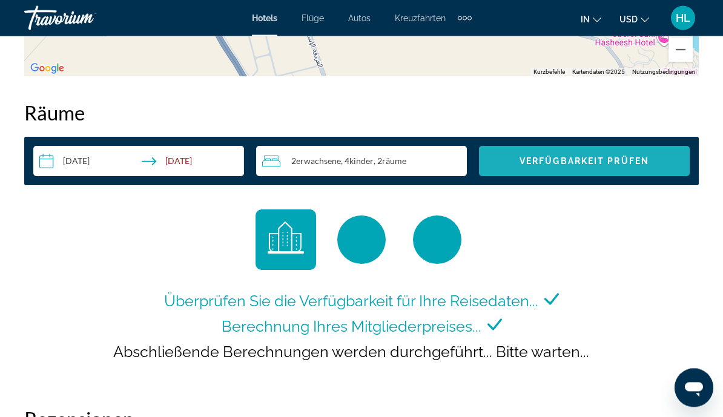
scroll to position [1716, 0]
click at [614, 160] on span "Verfügbarkeit prüfen" at bounding box center [584, 161] width 130 height 10
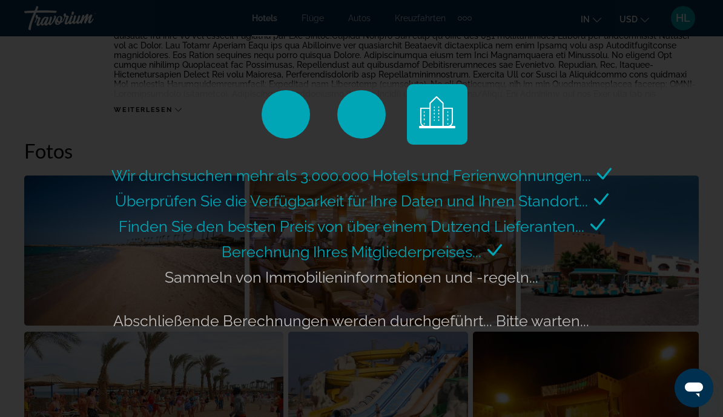
scroll to position [737, 0]
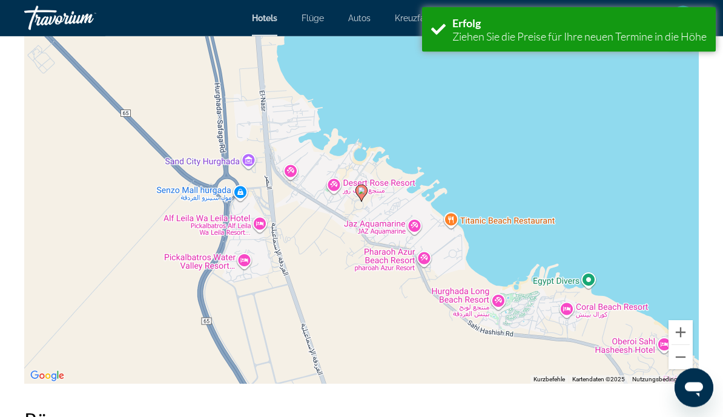
scroll to position [1744, 0]
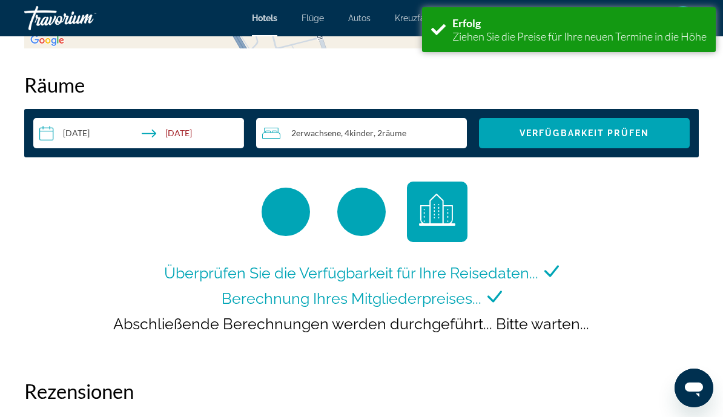
click at [383, 94] on h2 "Räume" at bounding box center [361, 85] width 674 height 24
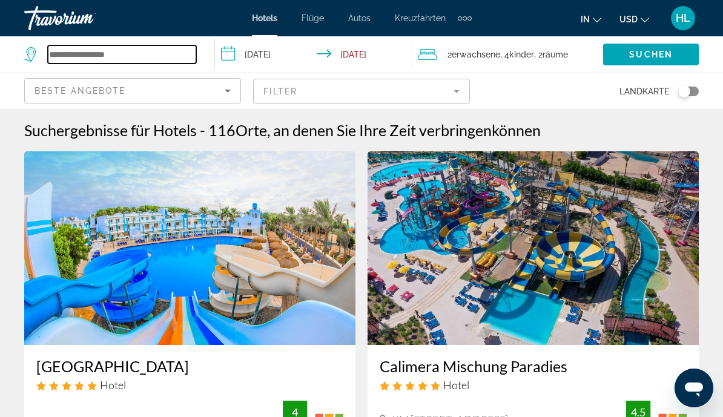
click at [123, 62] on input "Such-Widget" at bounding box center [122, 54] width 148 height 18
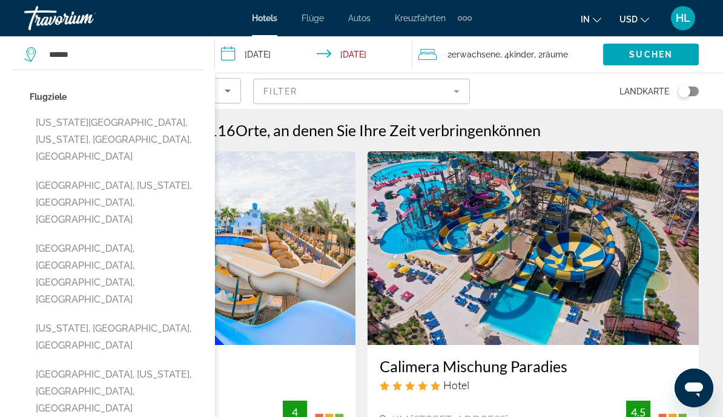
click at [69, 127] on button "[US_STATE][GEOGRAPHIC_DATA], [US_STATE], [GEOGRAPHIC_DATA], [GEOGRAPHIC_DATA]" at bounding box center [116, 139] width 173 height 57
type input "**********"
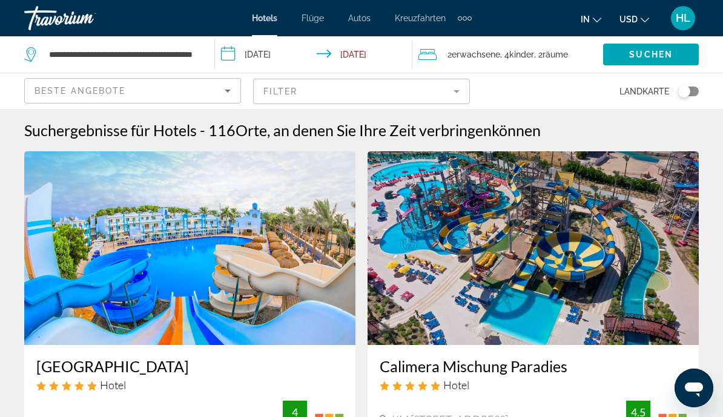
click at [644, 57] on span "Suchen" at bounding box center [651, 55] width 44 height 10
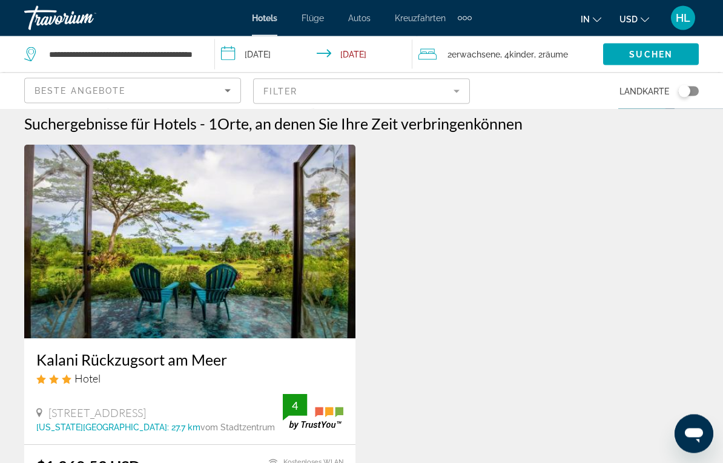
click at [259, 248] on img "Main content" at bounding box center [189, 242] width 331 height 194
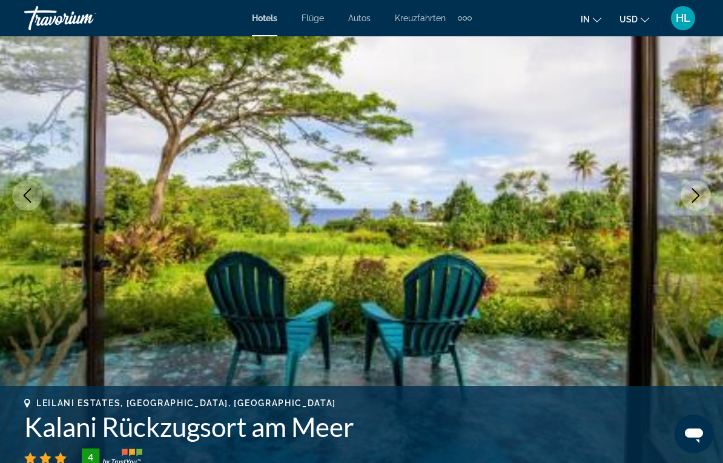
scroll to position [153, 0]
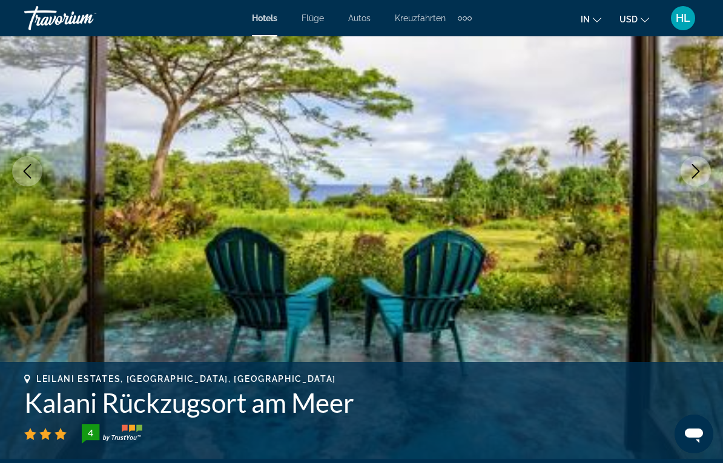
click at [699, 170] on icon "Next image" at bounding box center [695, 171] width 15 height 15
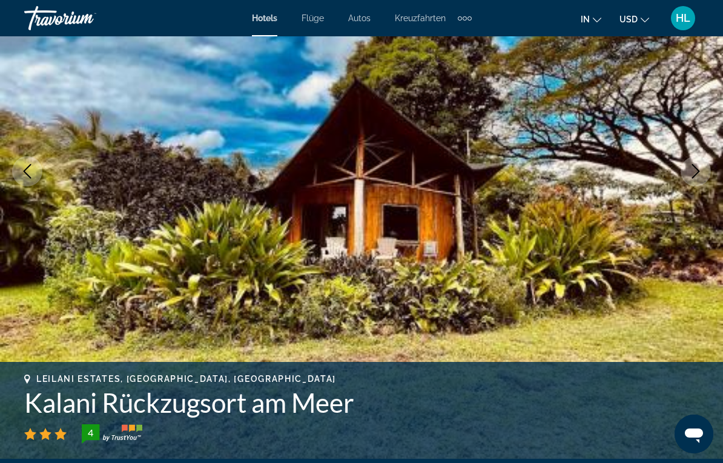
click at [685, 177] on button "Next image" at bounding box center [695, 171] width 30 height 30
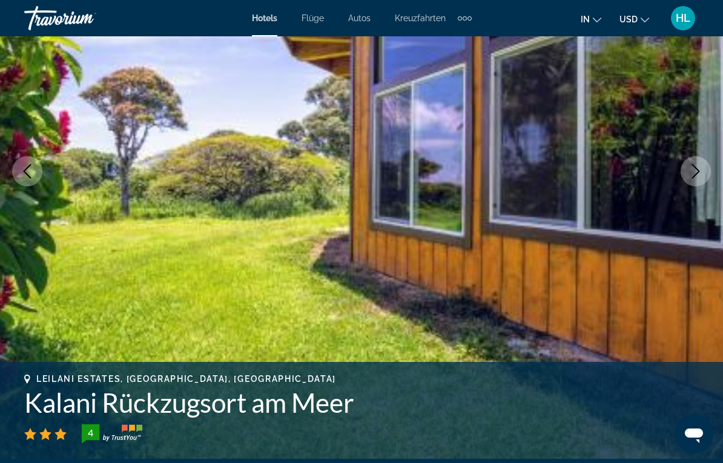
click at [690, 179] on button "Next image" at bounding box center [695, 171] width 30 height 30
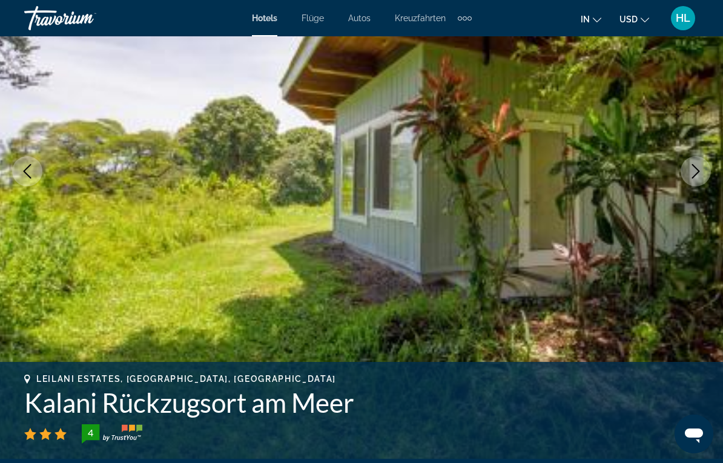
click at [687, 172] on button "Next image" at bounding box center [695, 171] width 30 height 30
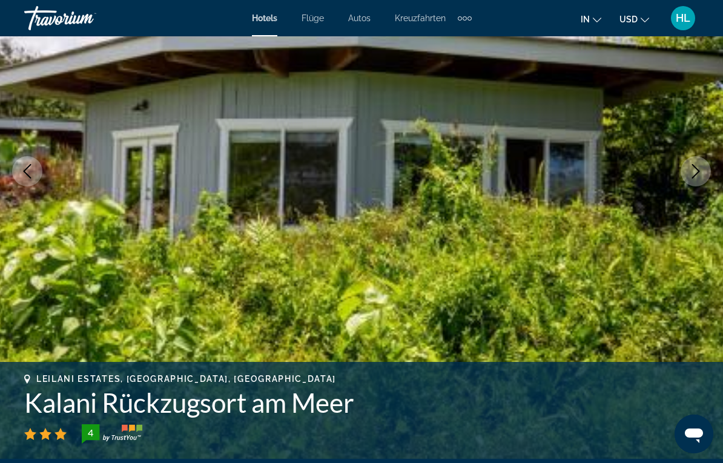
click at [687, 176] on button "Next image" at bounding box center [695, 171] width 30 height 30
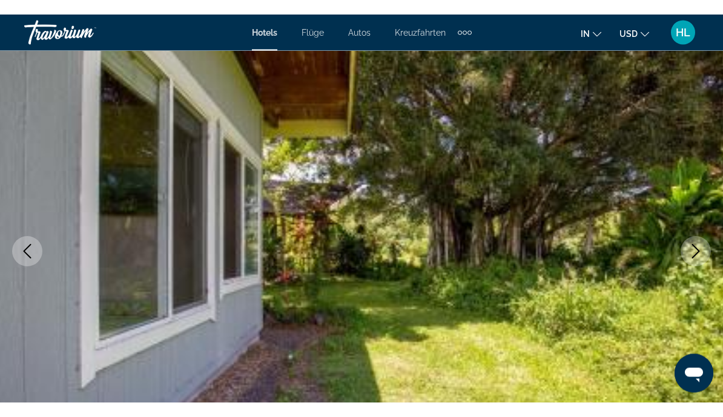
scroll to position [0, 0]
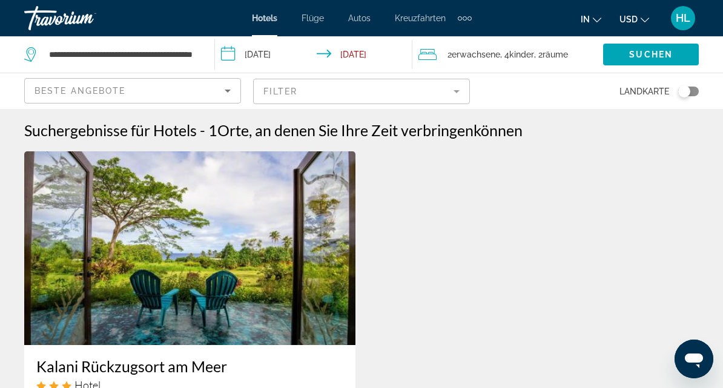
click at [34, 52] on icon "Search widget" at bounding box center [31, 51] width 6 height 5
click at [127, 48] on input "**********" at bounding box center [122, 54] width 148 height 18
click at [189, 56] on input "**********" at bounding box center [122, 54] width 148 height 18
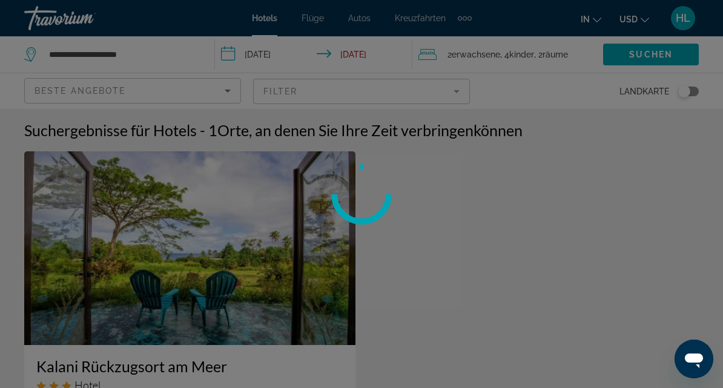
click at [168, 56] on div at bounding box center [361, 194] width 723 height 388
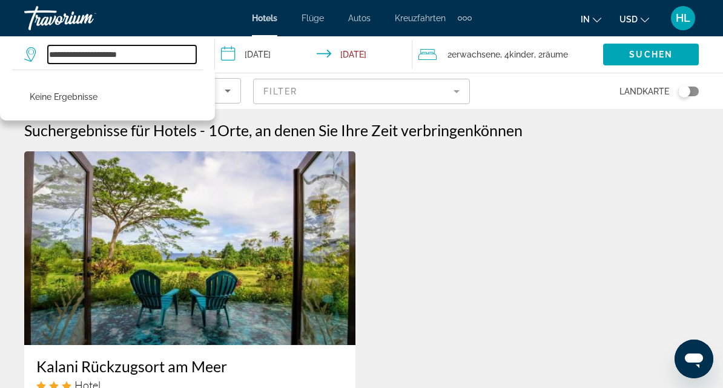
click at [168, 58] on input "**********" at bounding box center [122, 54] width 148 height 18
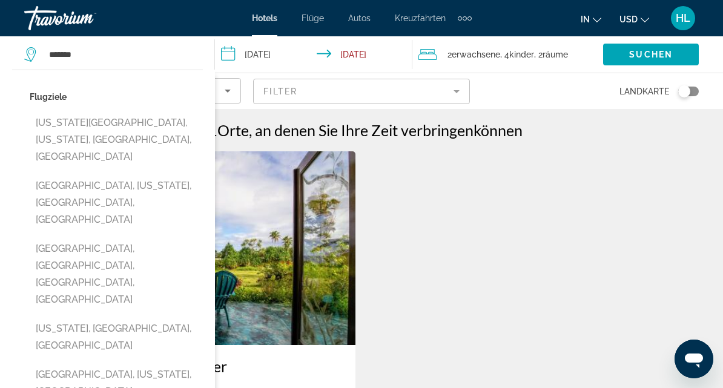
click at [61, 103] on p "Flugziele" at bounding box center [116, 96] width 173 height 17
click at [133, 190] on button "[GEOGRAPHIC_DATA], [US_STATE], [GEOGRAPHIC_DATA], [GEOGRAPHIC_DATA]" at bounding box center [116, 202] width 173 height 57
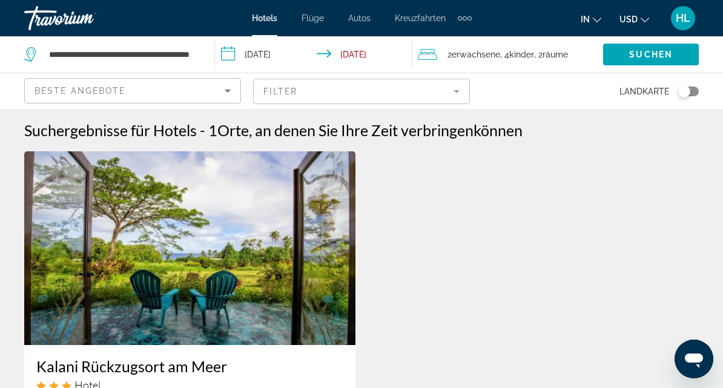
click at [657, 59] on span "Suchen" at bounding box center [651, 55] width 44 height 10
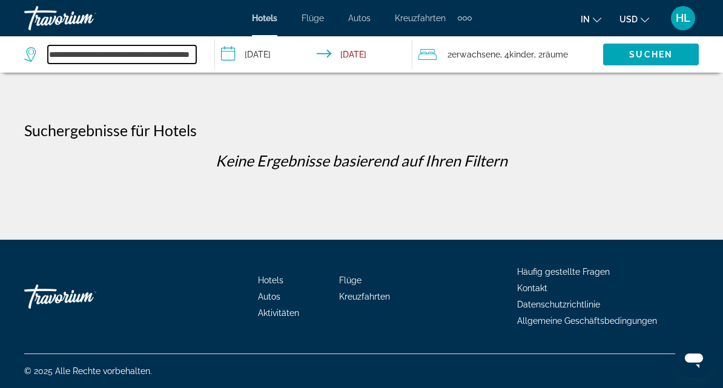
click at [124, 50] on input "**********" at bounding box center [122, 54] width 148 height 18
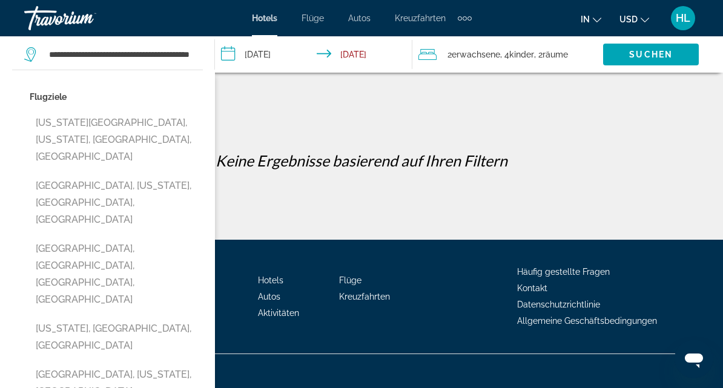
click at [124, 363] on button "[GEOGRAPHIC_DATA], [US_STATE], [GEOGRAPHIC_DATA], [GEOGRAPHIC_DATA]" at bounding box center [116, 391] width 173 height 57
type input "**********"
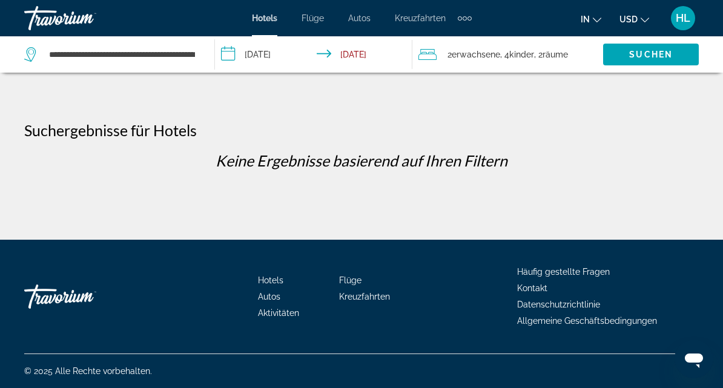
click at [659, 59] on span "Suchen" at bounding box center [651, 55] width 44 height 10
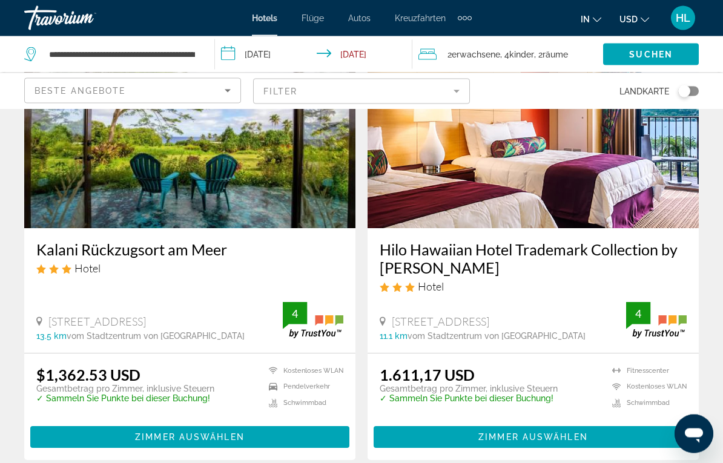
scroll to position [601, 0]
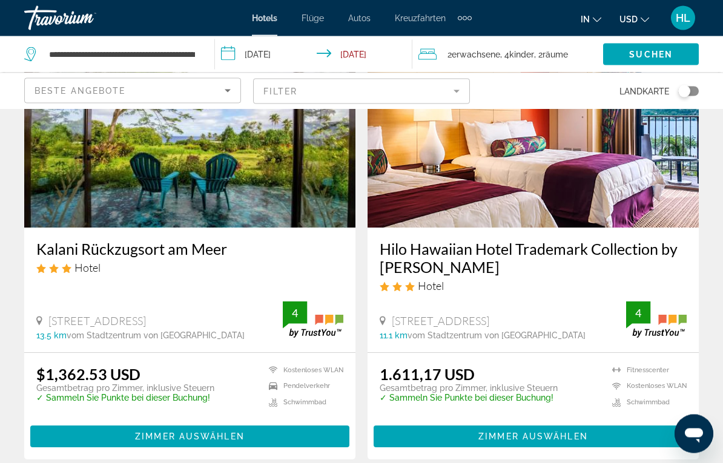
click at [543, 192] on img "Main content" at bounding box center [532, 132] width 331 height 194
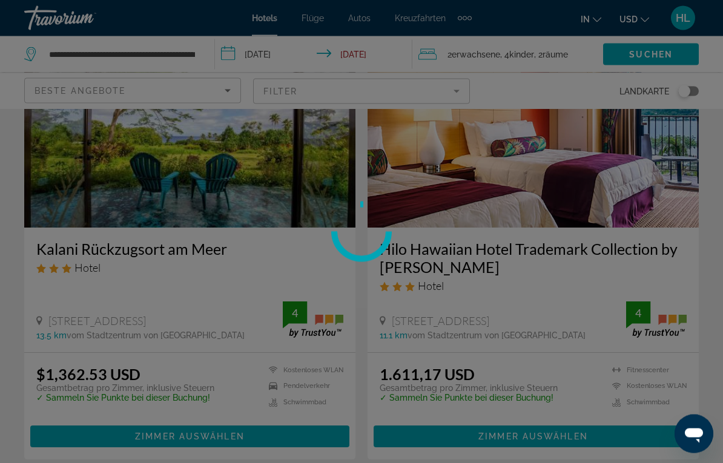
scroll to position [601, 0]
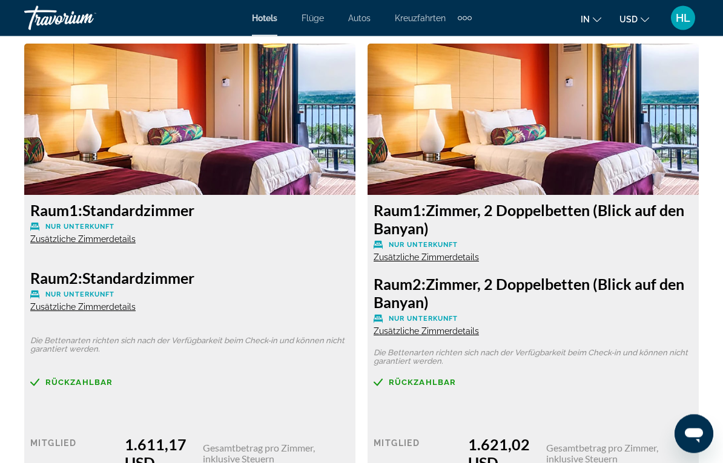
scroll to position [2047, 0]
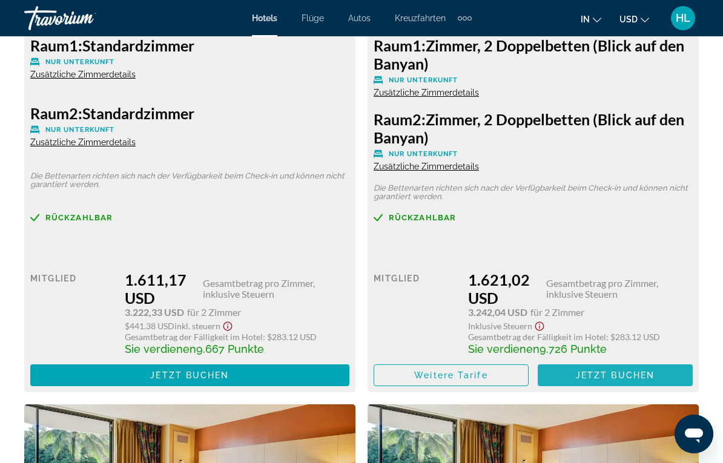
click at [595, 377] on span "Jetzt buchen" at bounding box center [615, 375] width 79 height 10
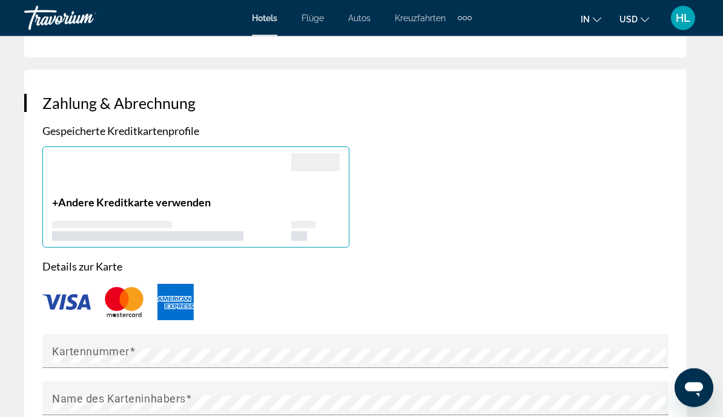
scroll to position [1236, 0]
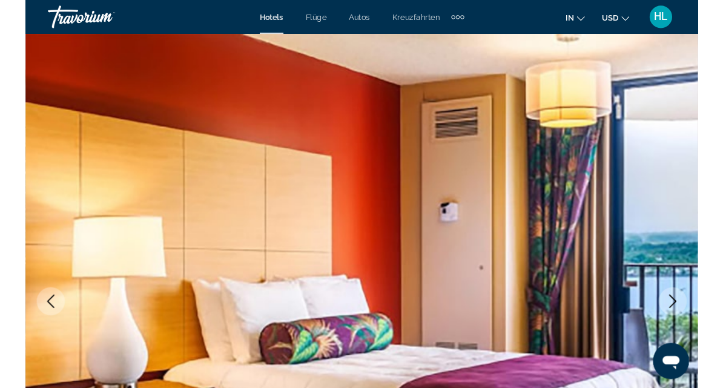
scroll to position [29, 0]
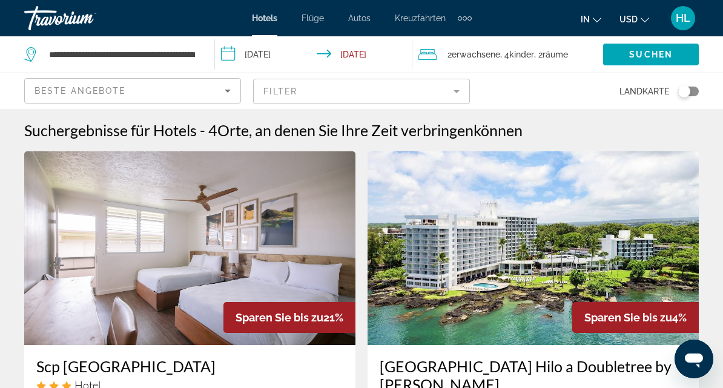
click at [614, 262] on img "Main content" at bounding box center [532, 248] width 331 height 194
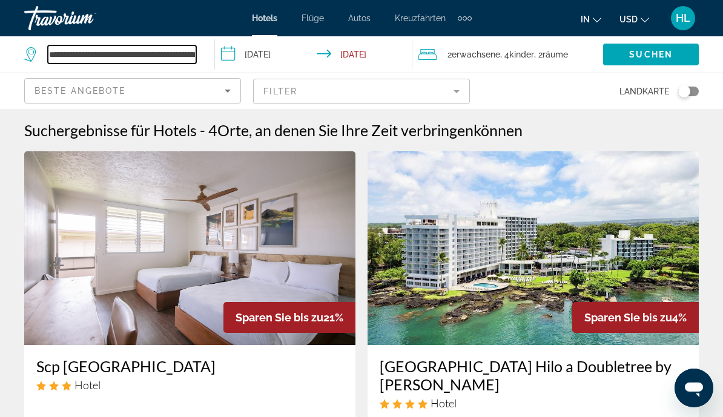
click at [166, 59] on input "**********" at bounding box center [122, 54] width 148 height 18
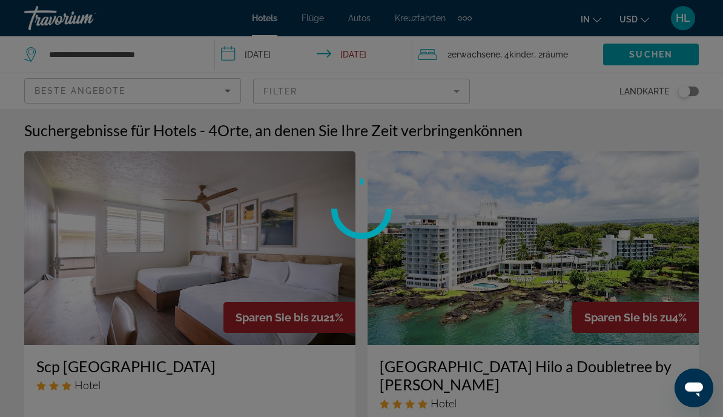
click at [180, 60] on div at bounding box center [361, 208] width 723 height 417
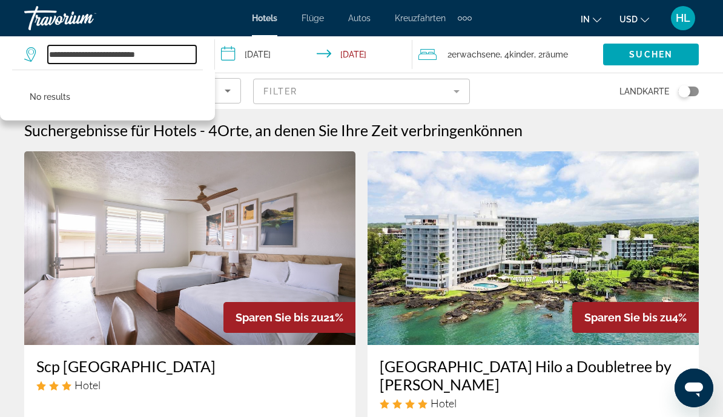
click at [174, 59] on input "**********" at bounding box center [122, 54] width 148 height 18
type input "*******"
type input "*"
type input "*******"
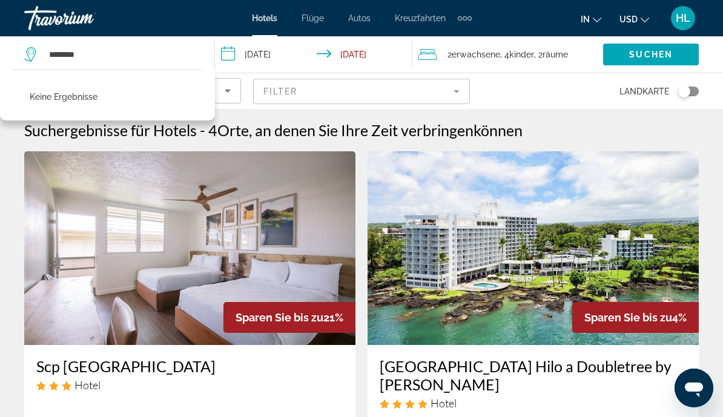
click at [547, 45] on div "2 Adult Erwachsene , 4 Child Kinder , 2 Room Räume" at bounding box center [510, 54] width 185 height 36
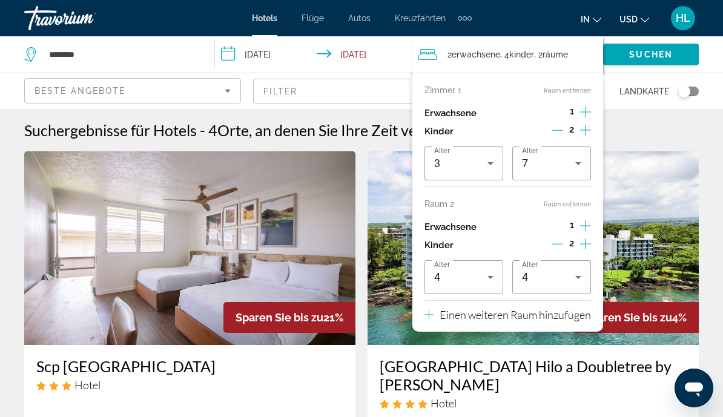
click at [559, 242] on icon "Kinder dekrementieren" at bounding box center [557, 244] width 11 height 11
click at [558, 243] on icon "Kinder dekrementieren" at bounding box center [558, 244] width 11 height 11
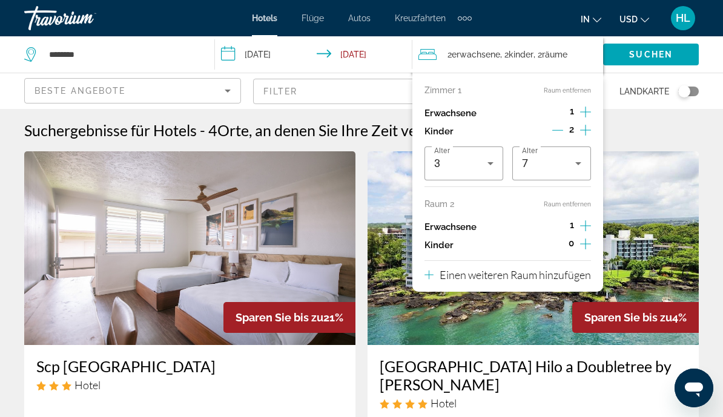
click at [571, 200] on button "Raum entfernen" at bounding box center [567, 204] width 47 height 8
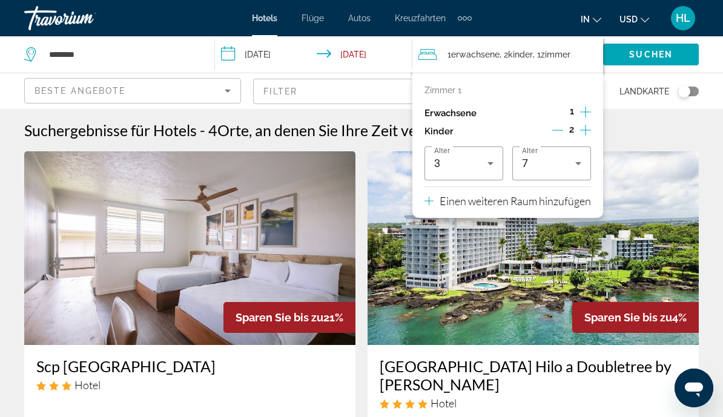
click at [588, 114] on icon "Zunahme bei Erwachsenen" at bounding box center [585, 112] width 11 height 15
click at [650, 56] on span "Suchen" at bounding box center [651, 55] width 44 height 10
